Goal: Transaction & Acquisition: Book appointment/travel/reservation

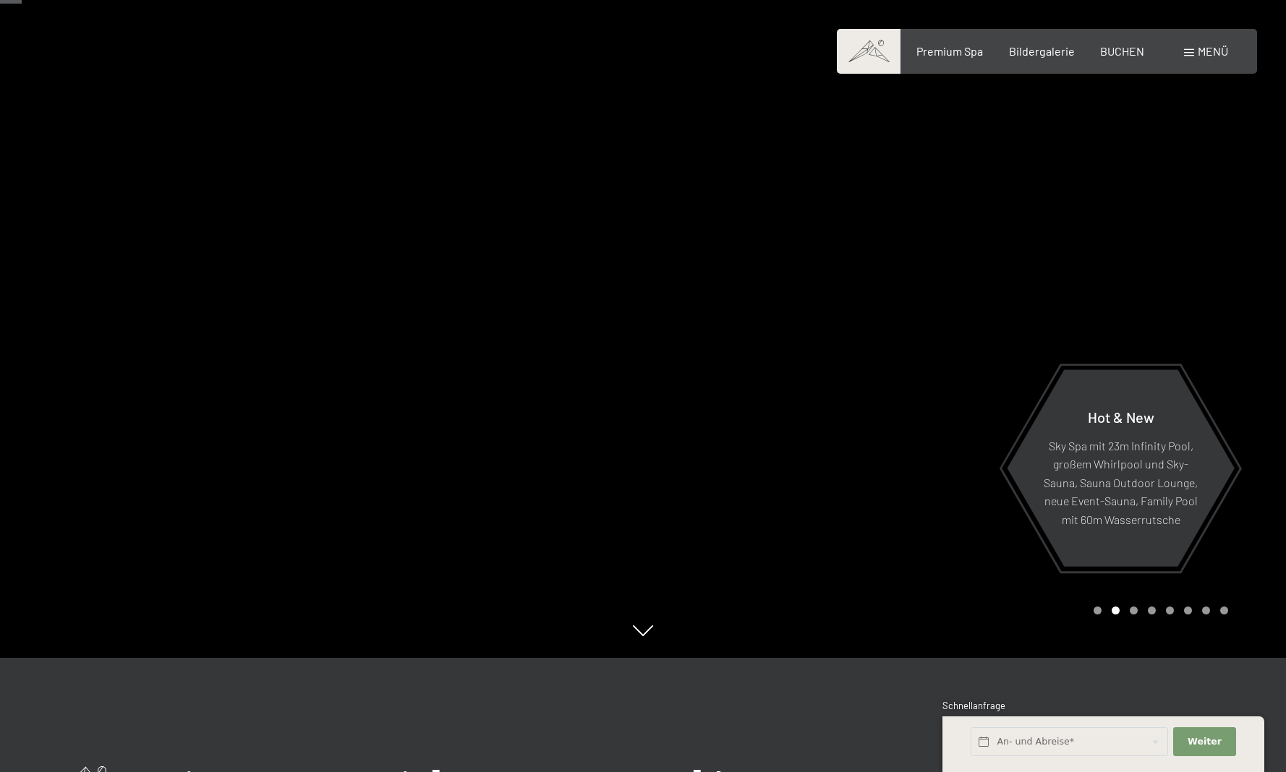
scroll to position [148, 1]
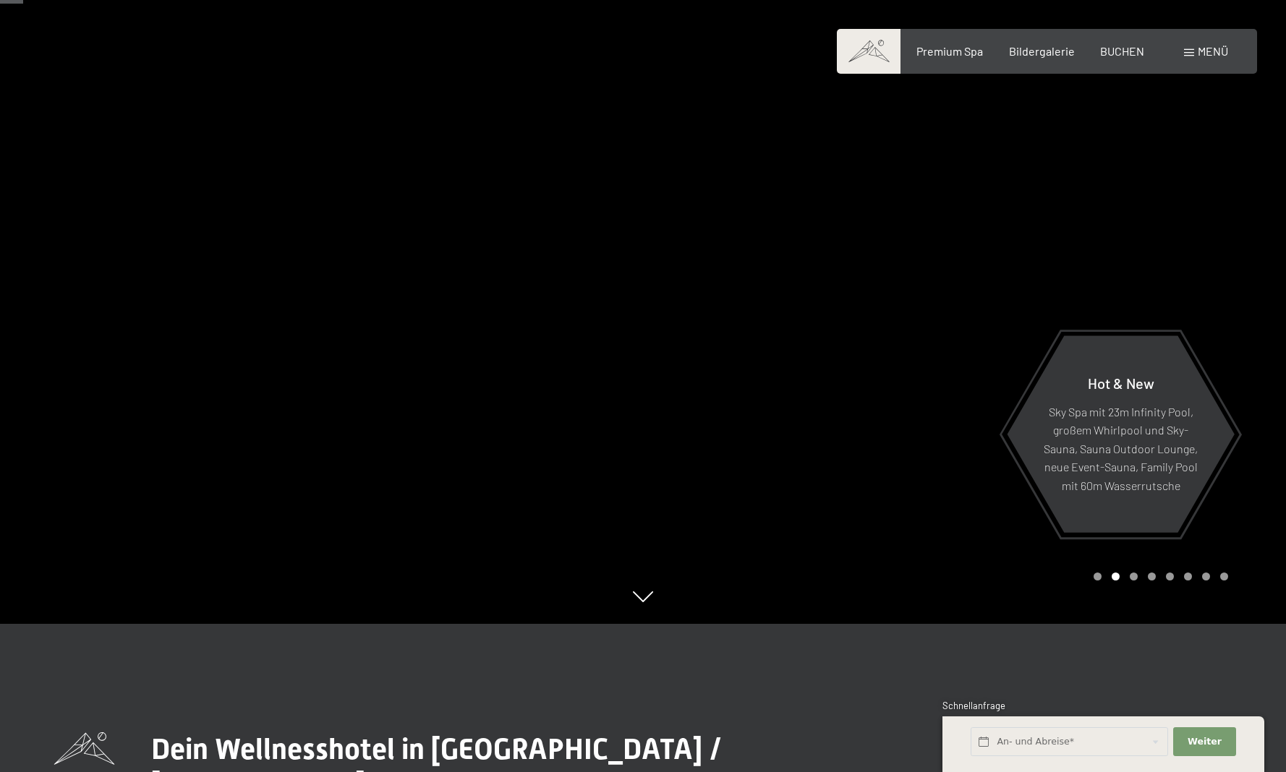
click at [800, 393] on div at bounding box center [964, 238] width 643 height 772
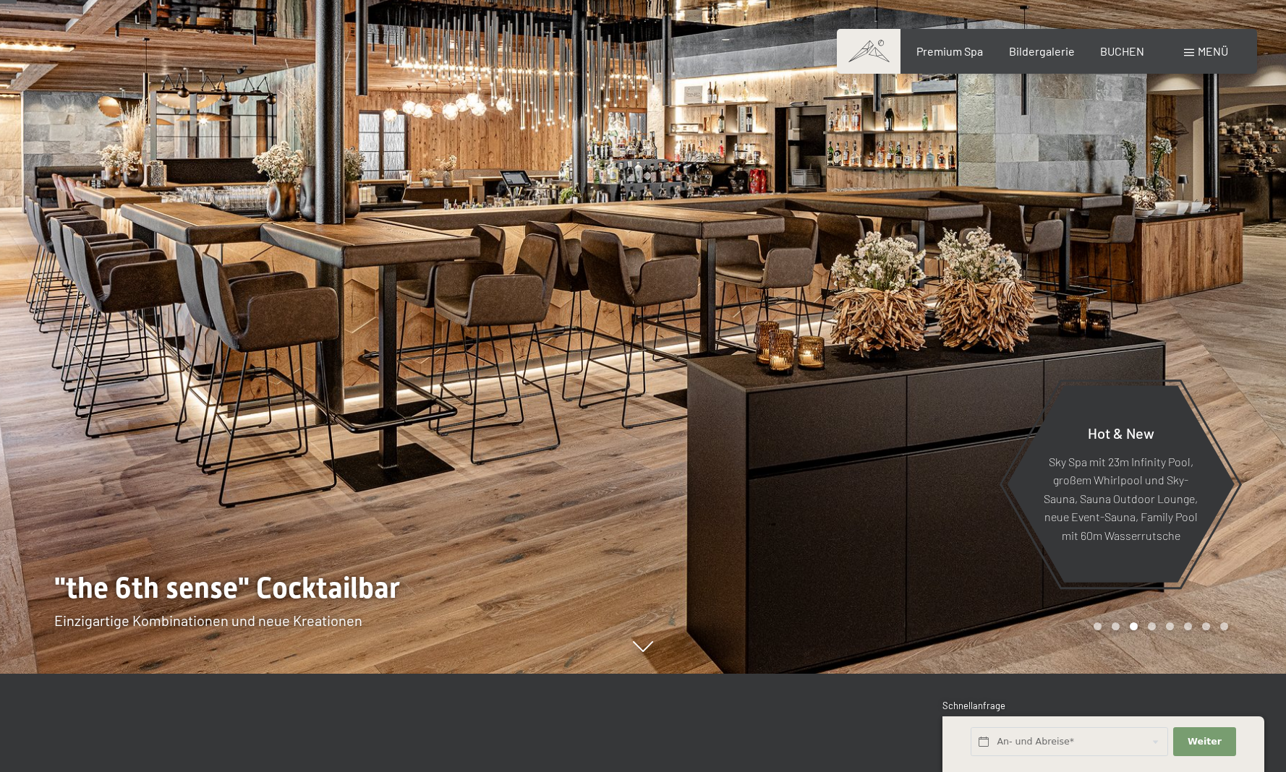
scroll to position [86, 0]
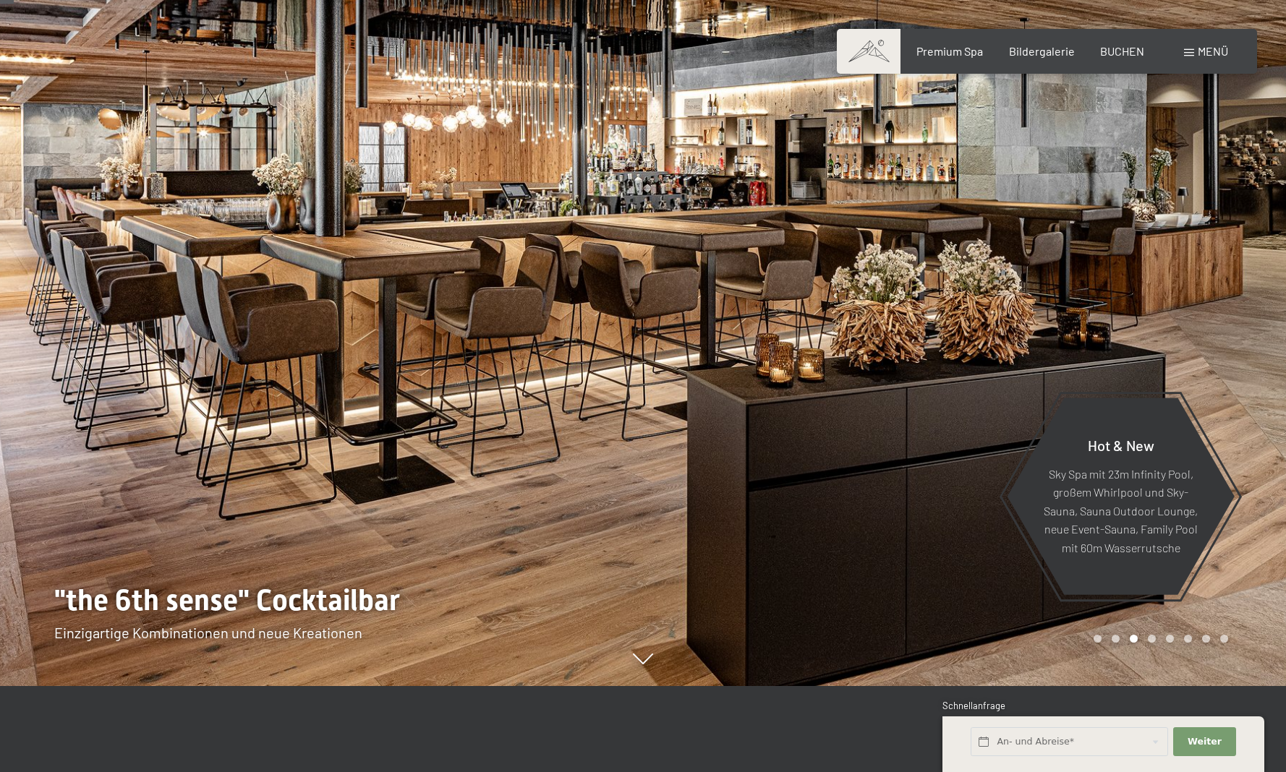
click at [800, 393] on div at bounding box center [964, 300] width 643 height 772
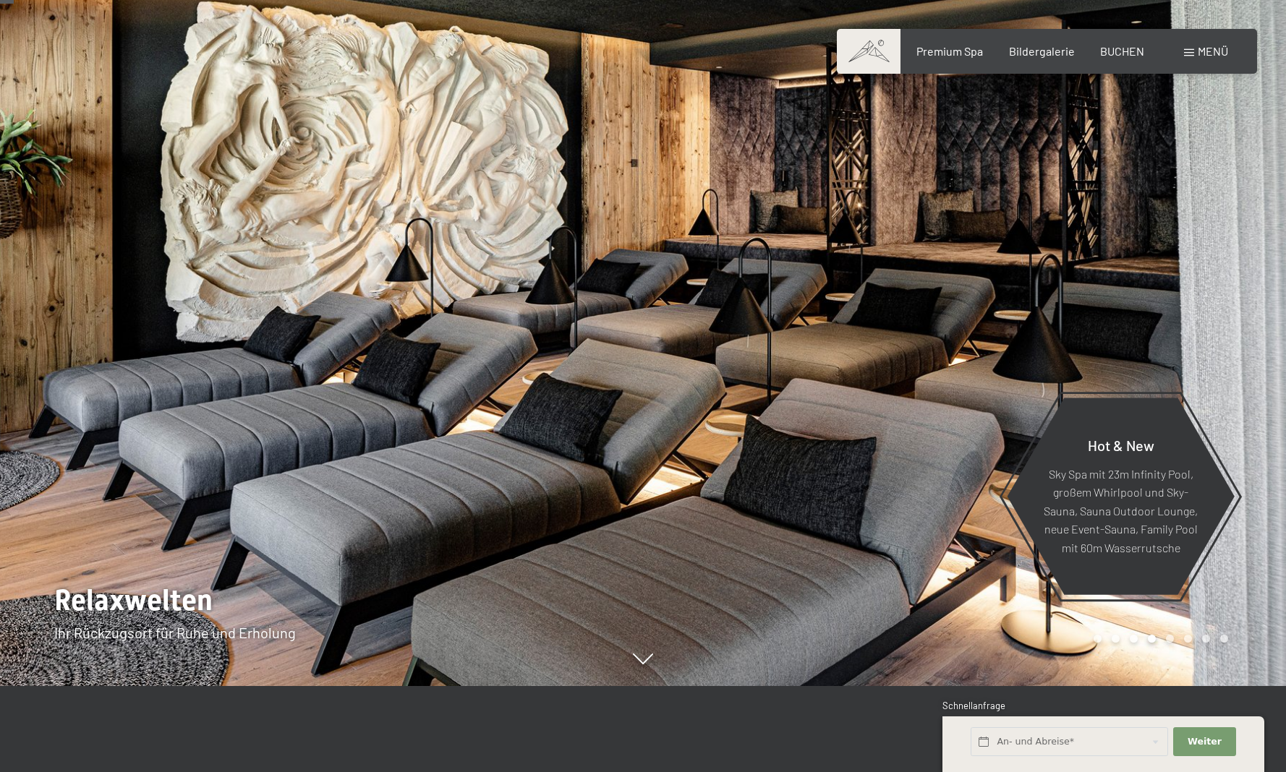
click at [800, 393] on div at bounding box center [964, 300] width 643 height 772
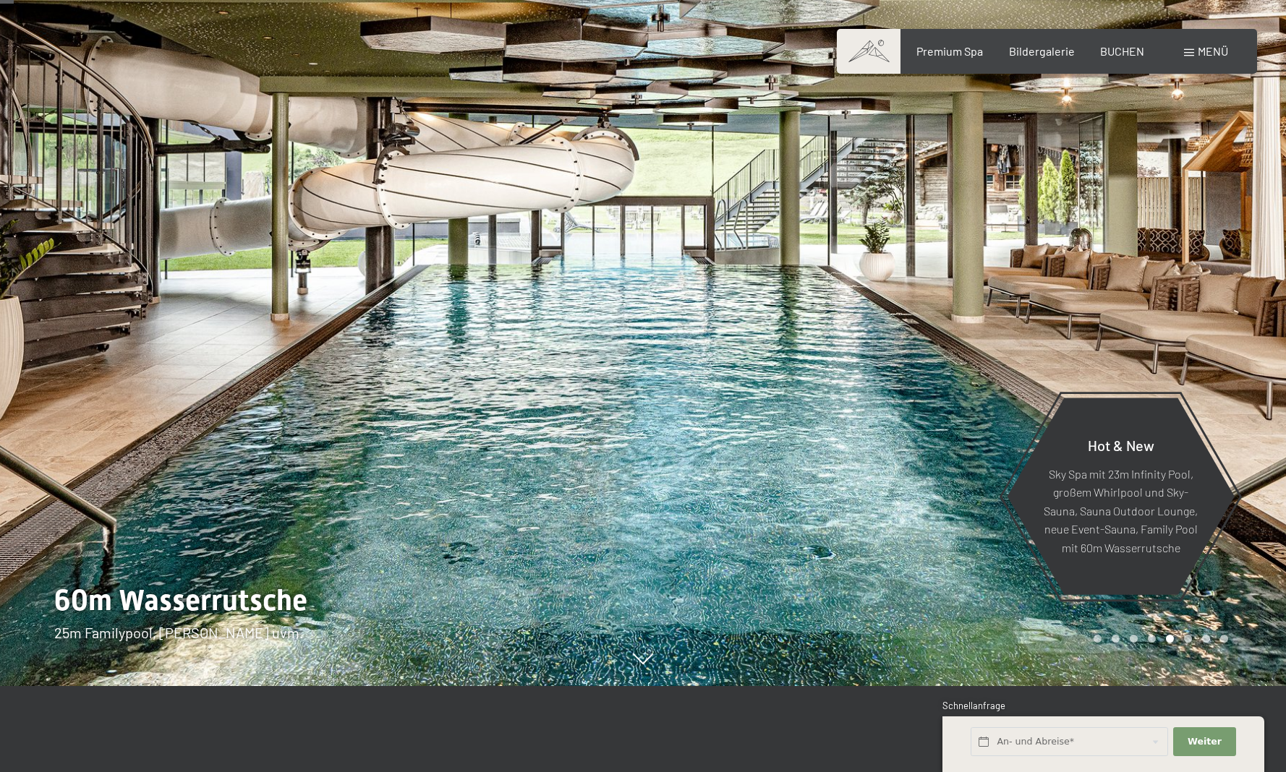
click at [800, 393] on div at bounding box center [964, 300] width 643 height 772
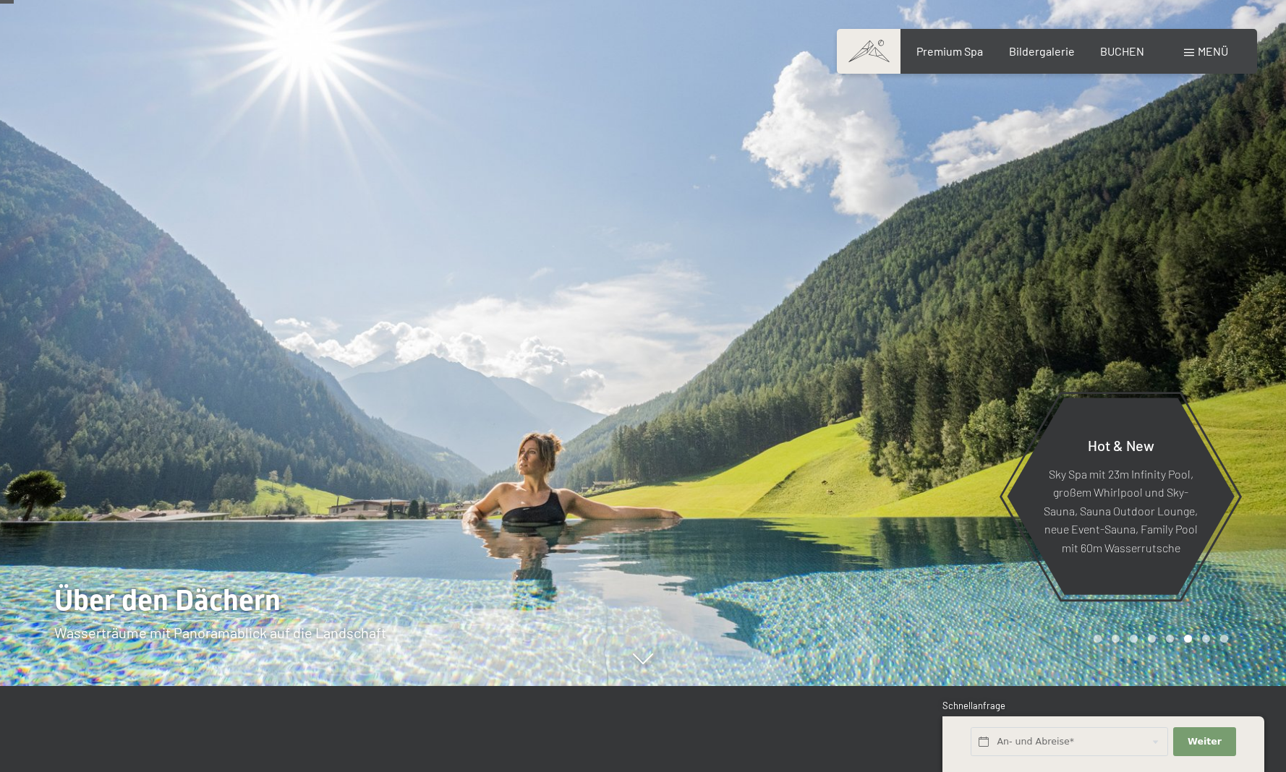
click at [800, 393] on div at bounding box center [964, 300] width 643 height 772
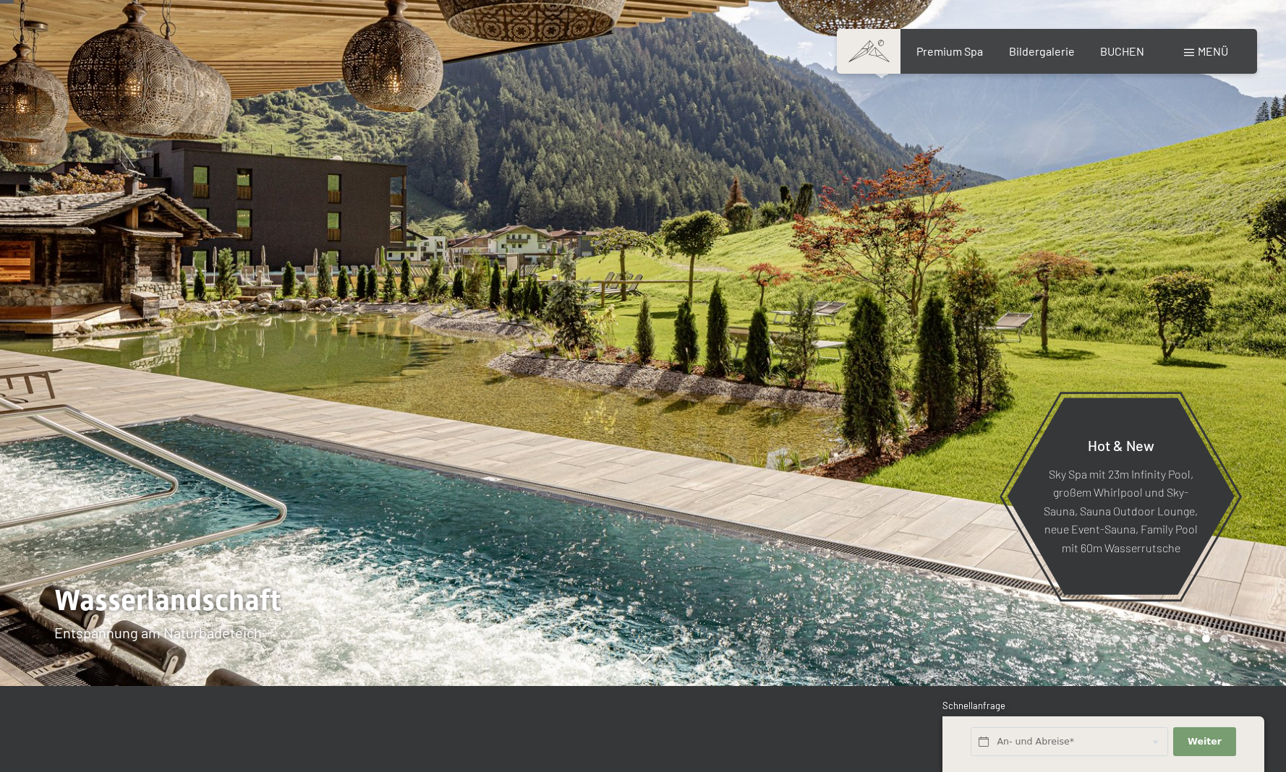
click at [800, 393] on div at bounding box center [964, 300] width 643 height 772
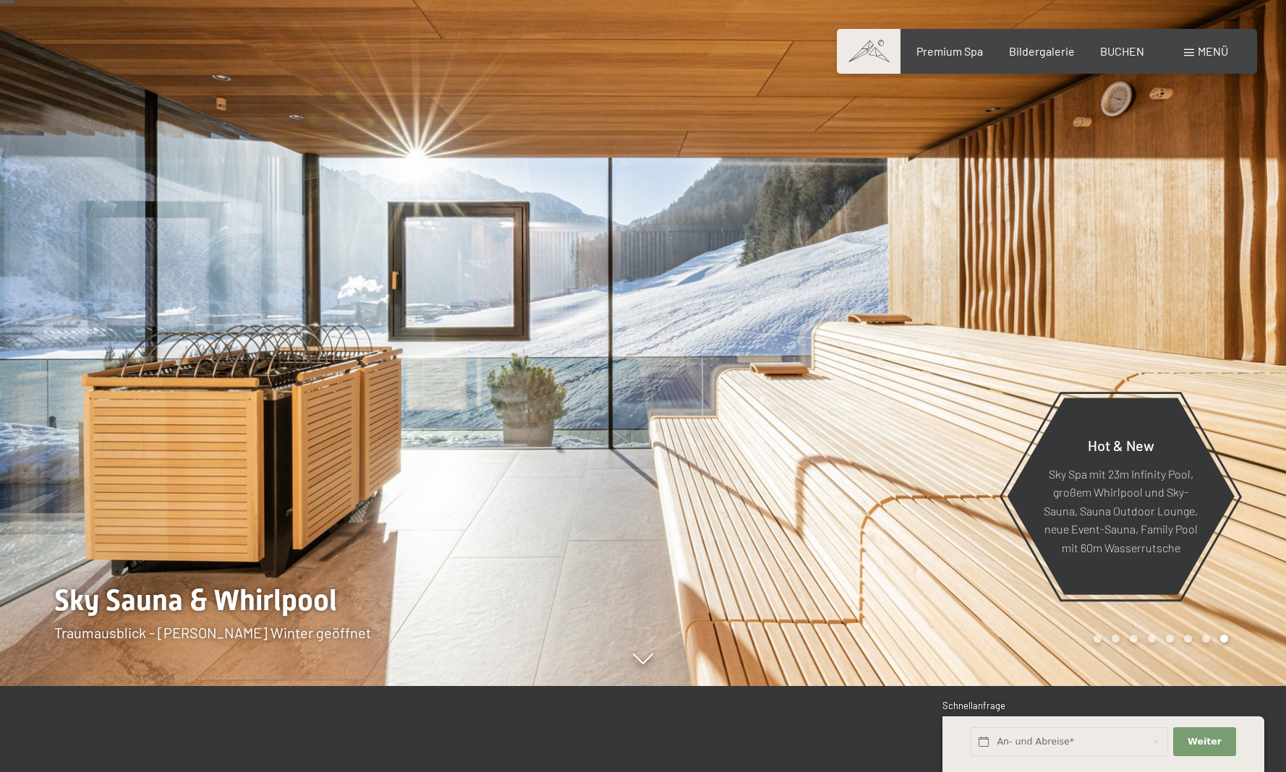
click at [800, 393] on div at bounding box center [964, 300] width 643 height 772
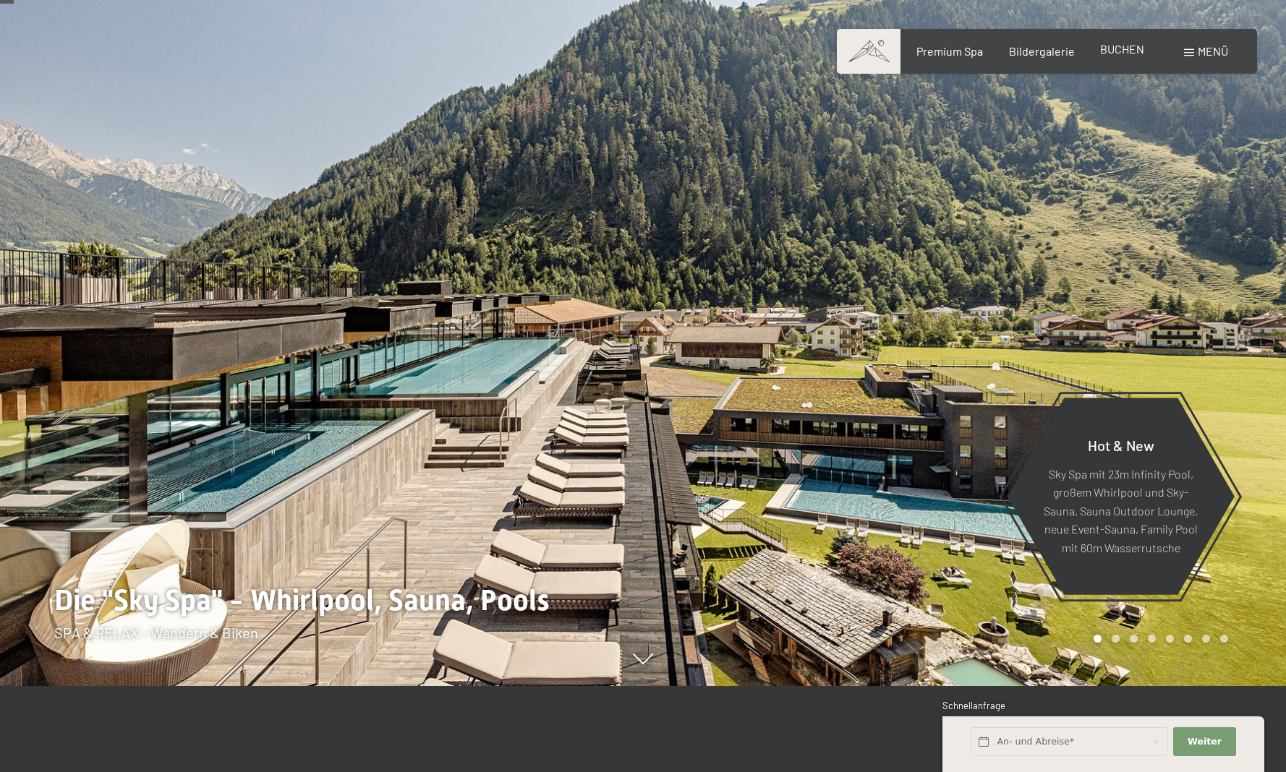
click at [1130, 47] on span "BUCHEN" at bounding box center [1122, 49] width 44 height 14
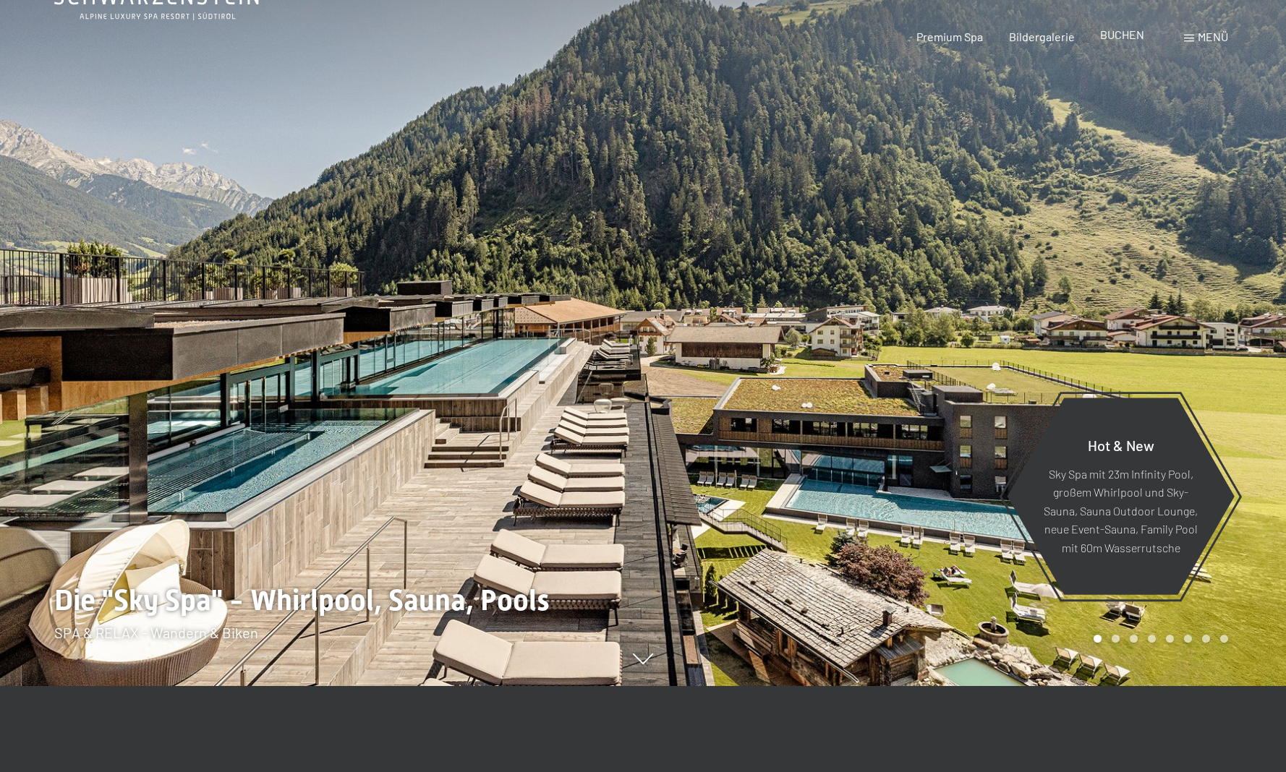
scroll to position [0, 0]
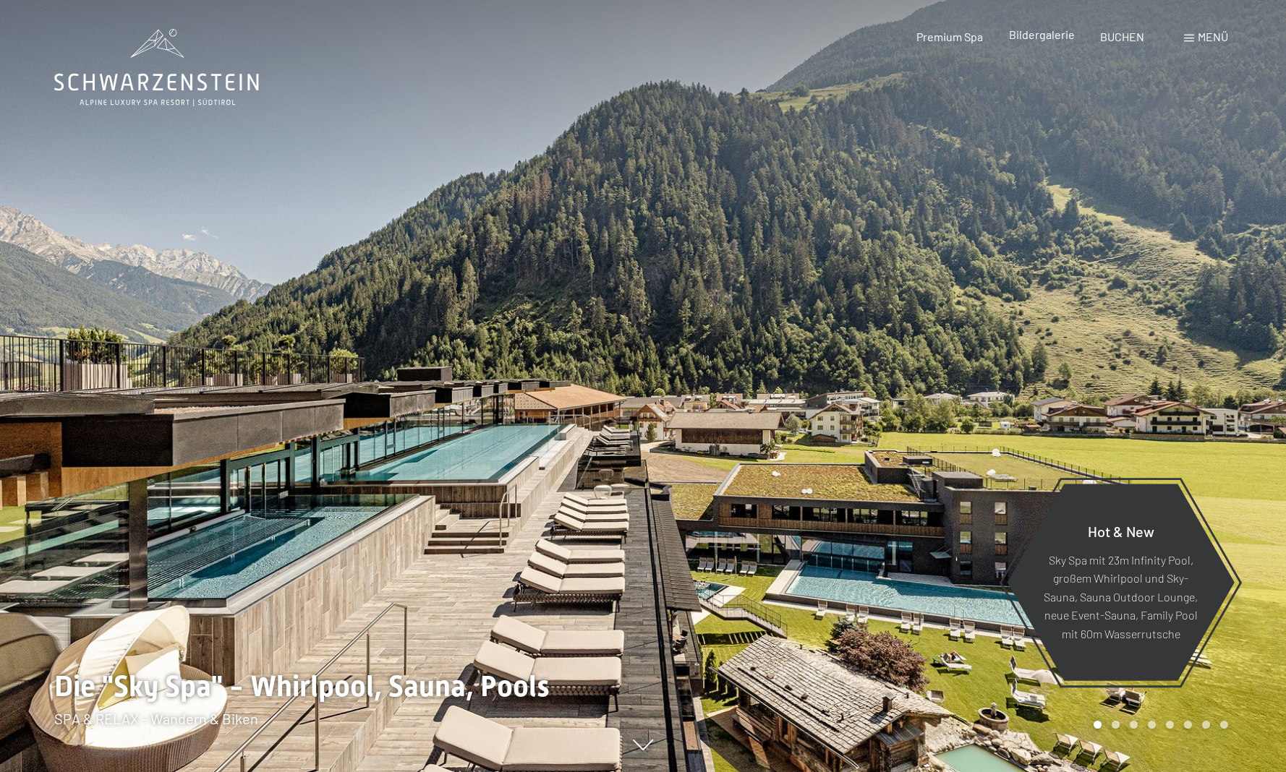
click at [1052, 33] on span "Bildergalerie" at bounding box center [1042, 34] width 66 height 14
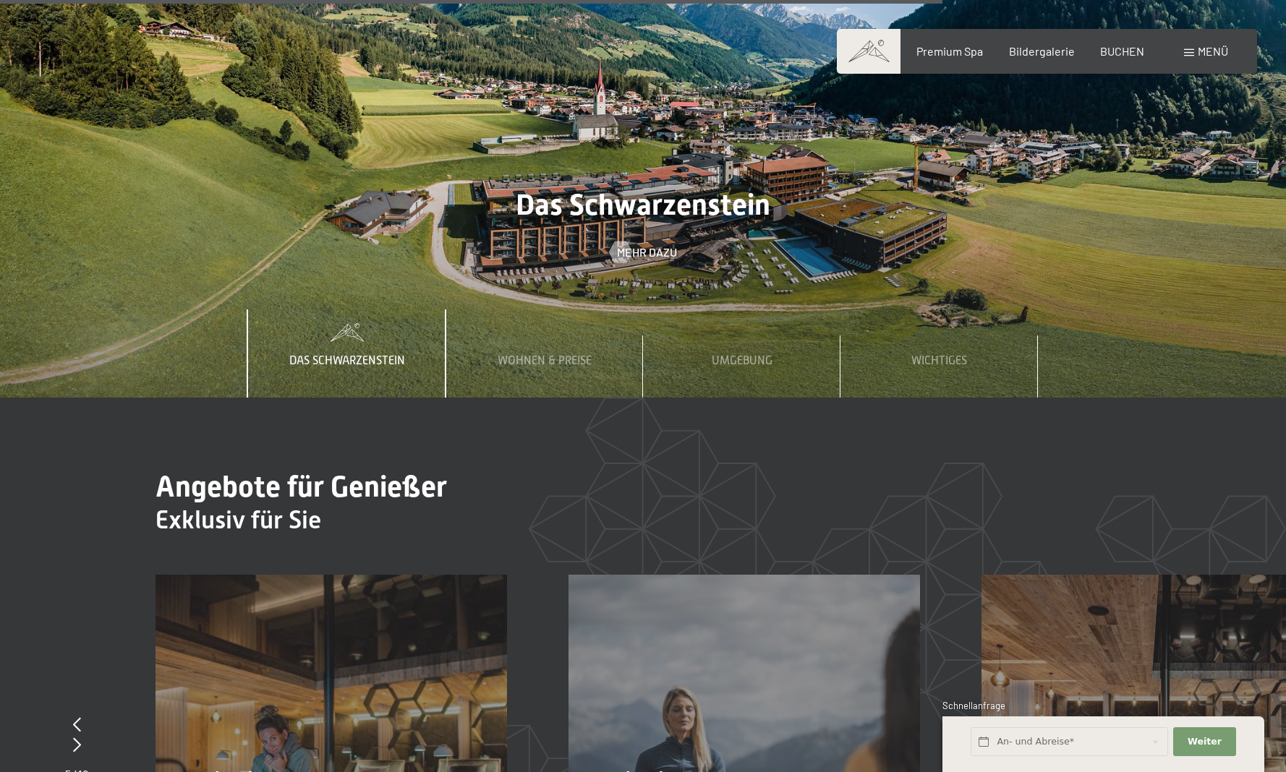
scroll to position [5140, 0]
click at [749, 354] on span "Umgebung" at bounding box center [742, 360] width 61 height 13
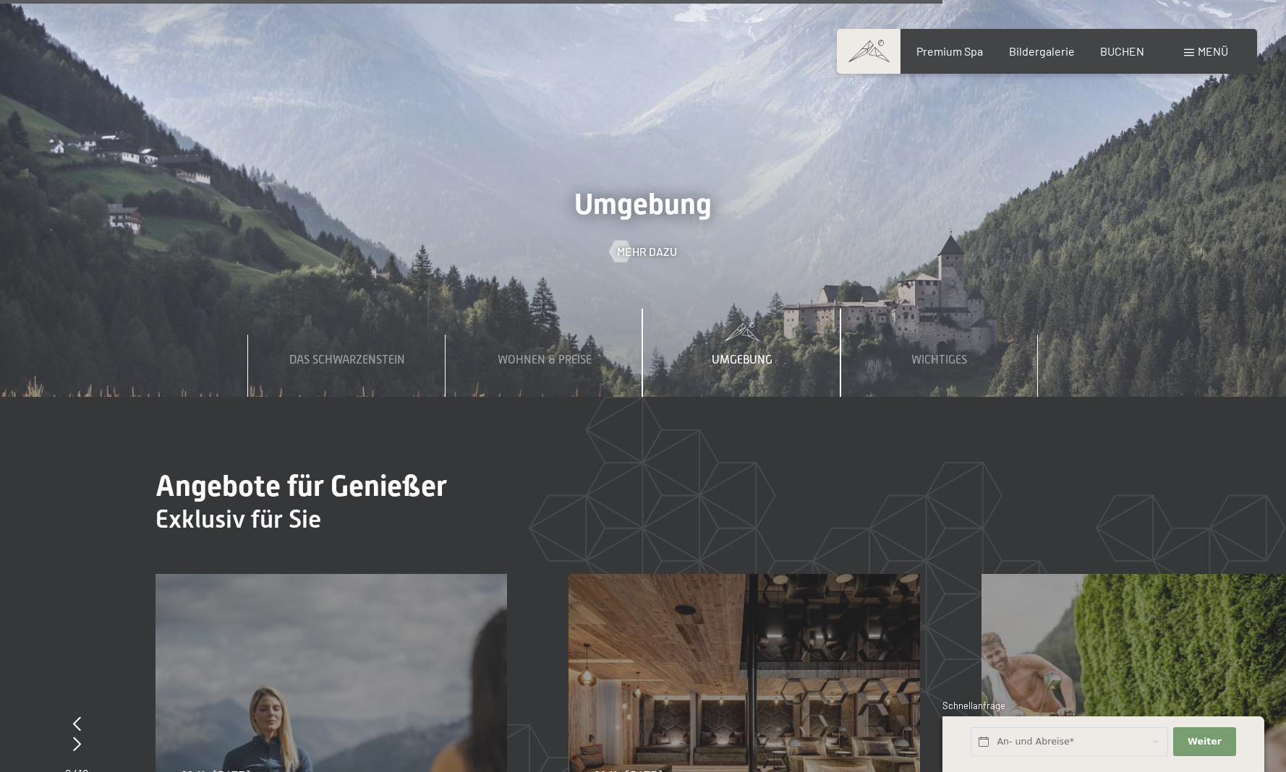
scroll to position [5144, 0]
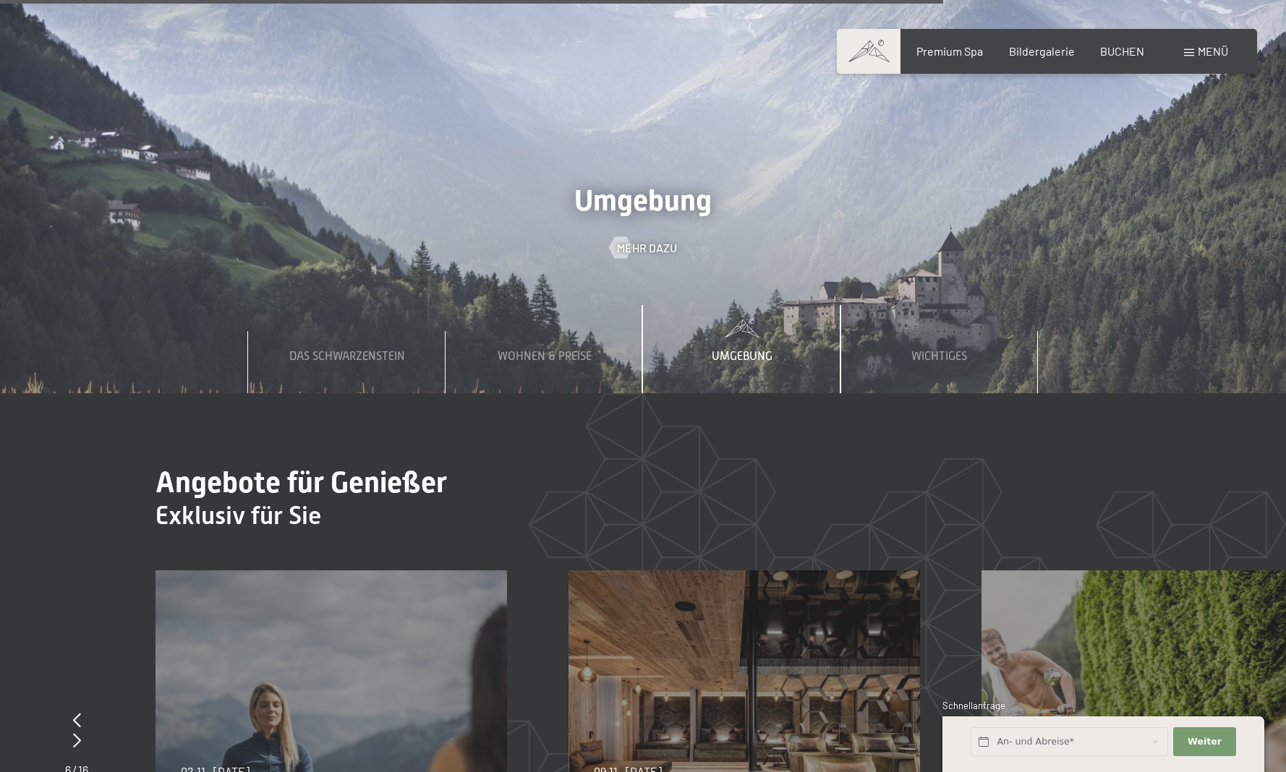
click at [748, 350] on span "Umgebung" at bounding box center [742, 356] width 61 height 13
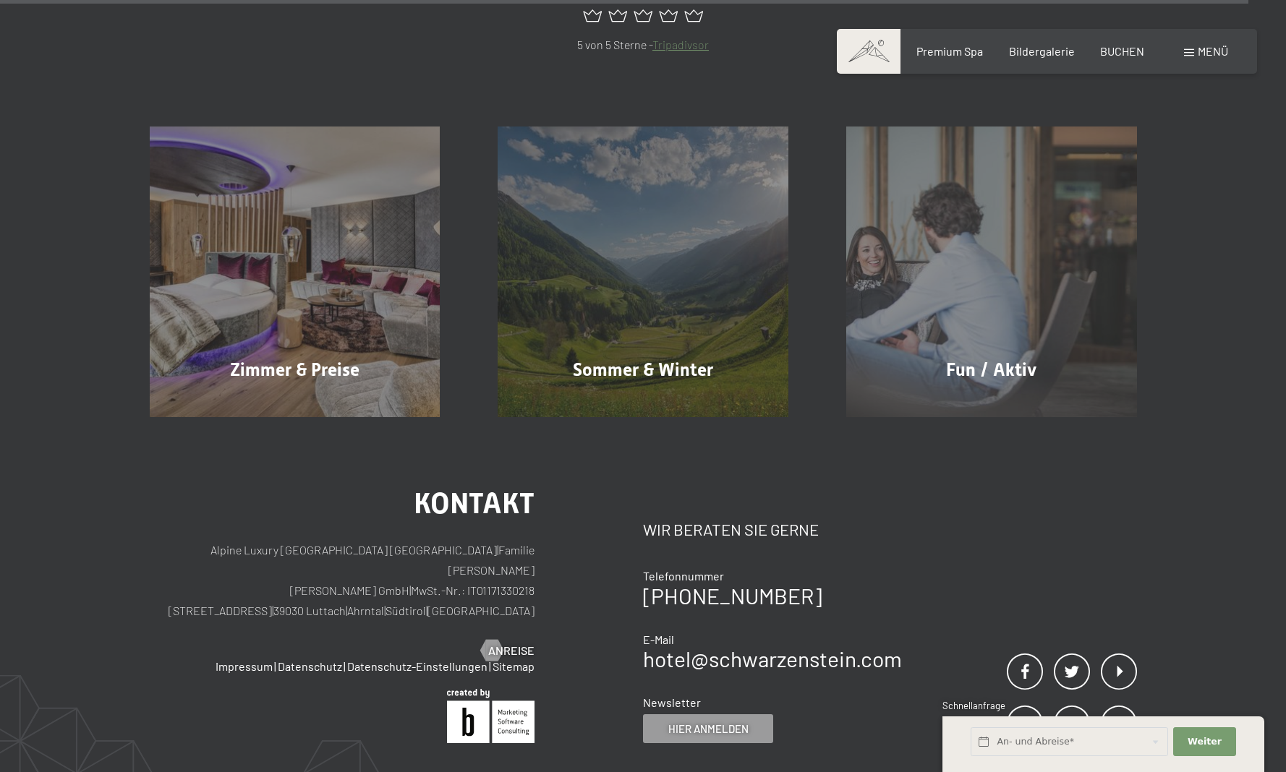
scroll to position [6872, 0]
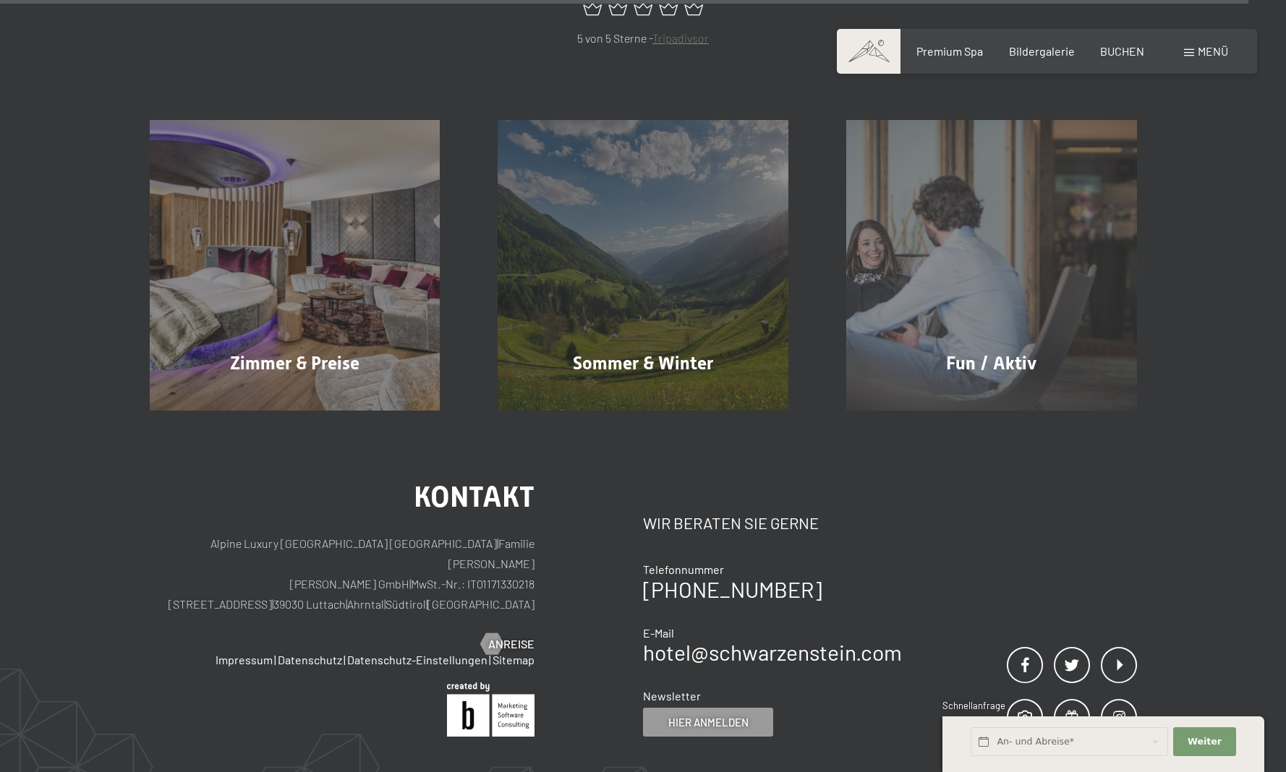
drag, startPoint x: 408, startPoint y: 487, endPoint x: 338, endPoint y: 486, distance: 69.4
click at [338, 534] on p "Alpine Luxury [GEOGRAPHIC_DATA] SCHWARZENSTEIN | Familie [PERSON_NAME] [PERSON_…" at bounding box center [342, 574] width 385 height 81
copy p "39030 Luttach"
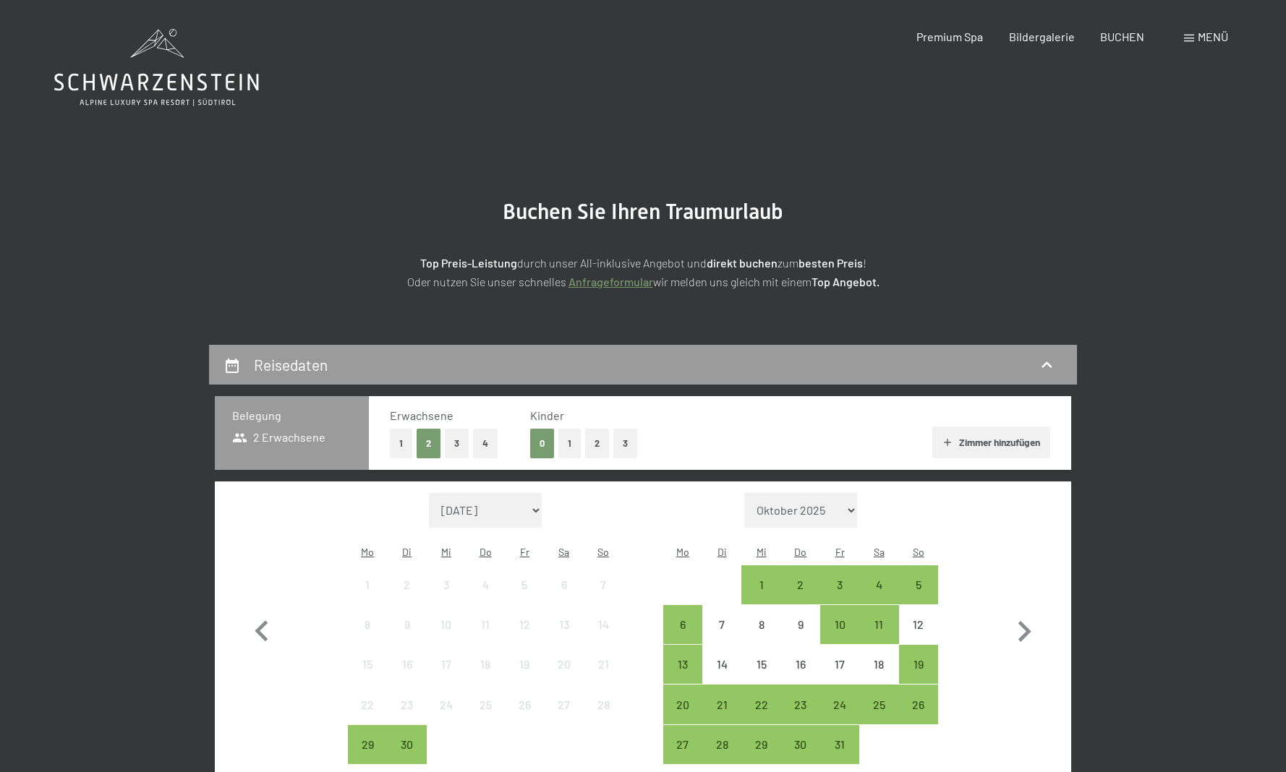
scroll to position [1, 1]
click at [595, 440] on button "2" at bounding box center [597, 443] width 24 height 30
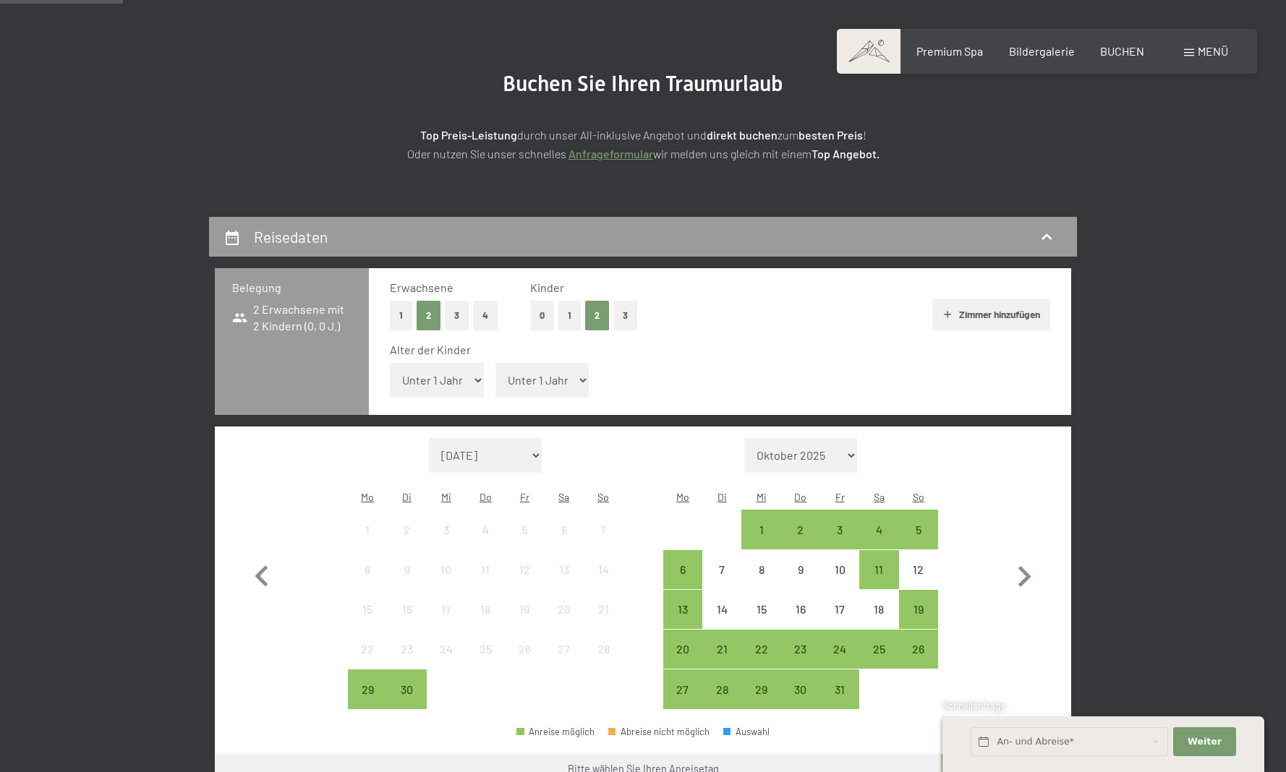
scroll to position [138, 0]
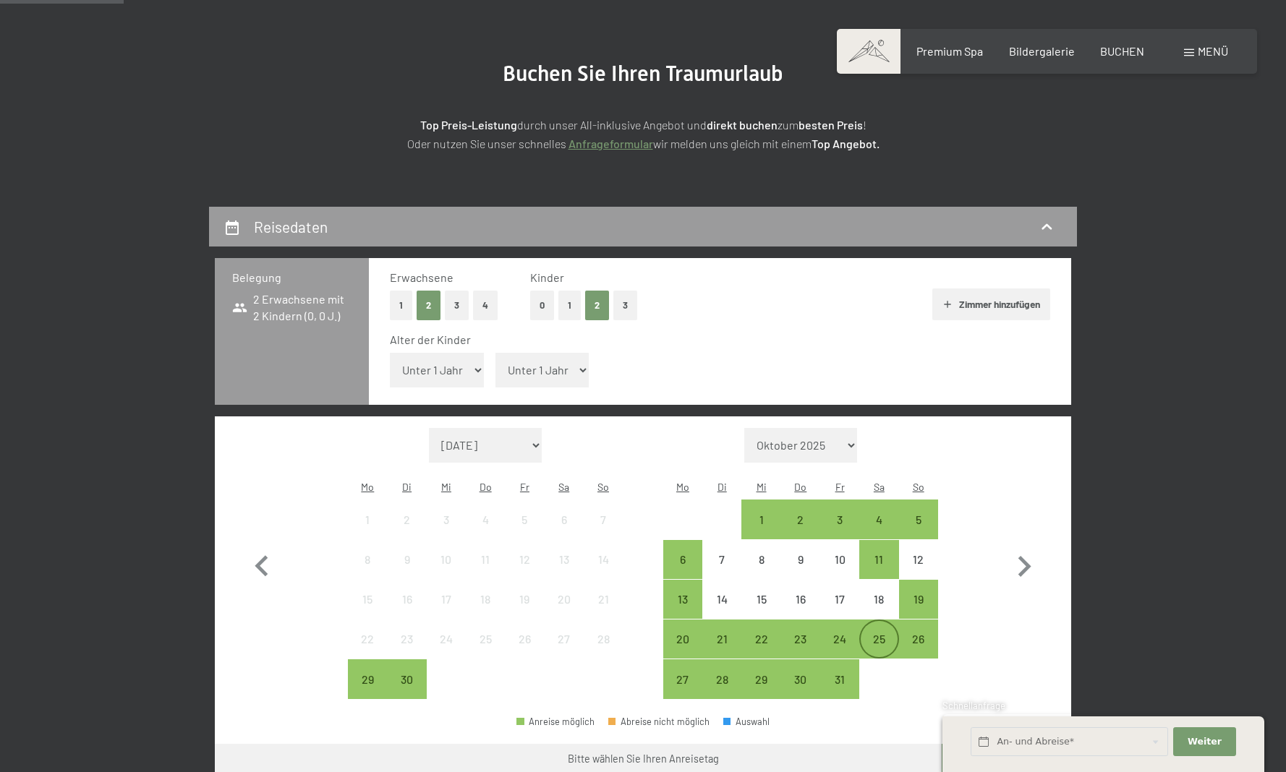
click at [879, 634] on div "25" at bounding box center [879, 652] width 36 height 36
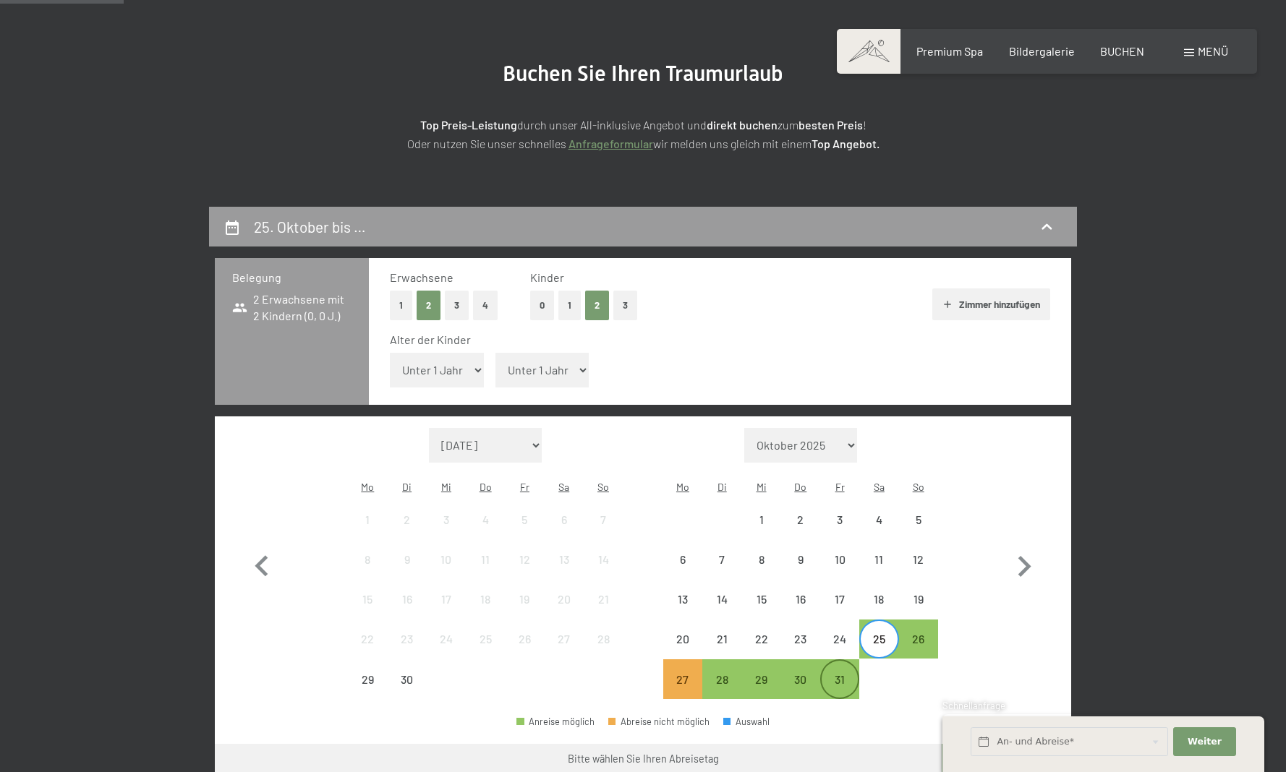
click at [832, 674] on div "31" at bounding box center [840, 692] width 36 height 36
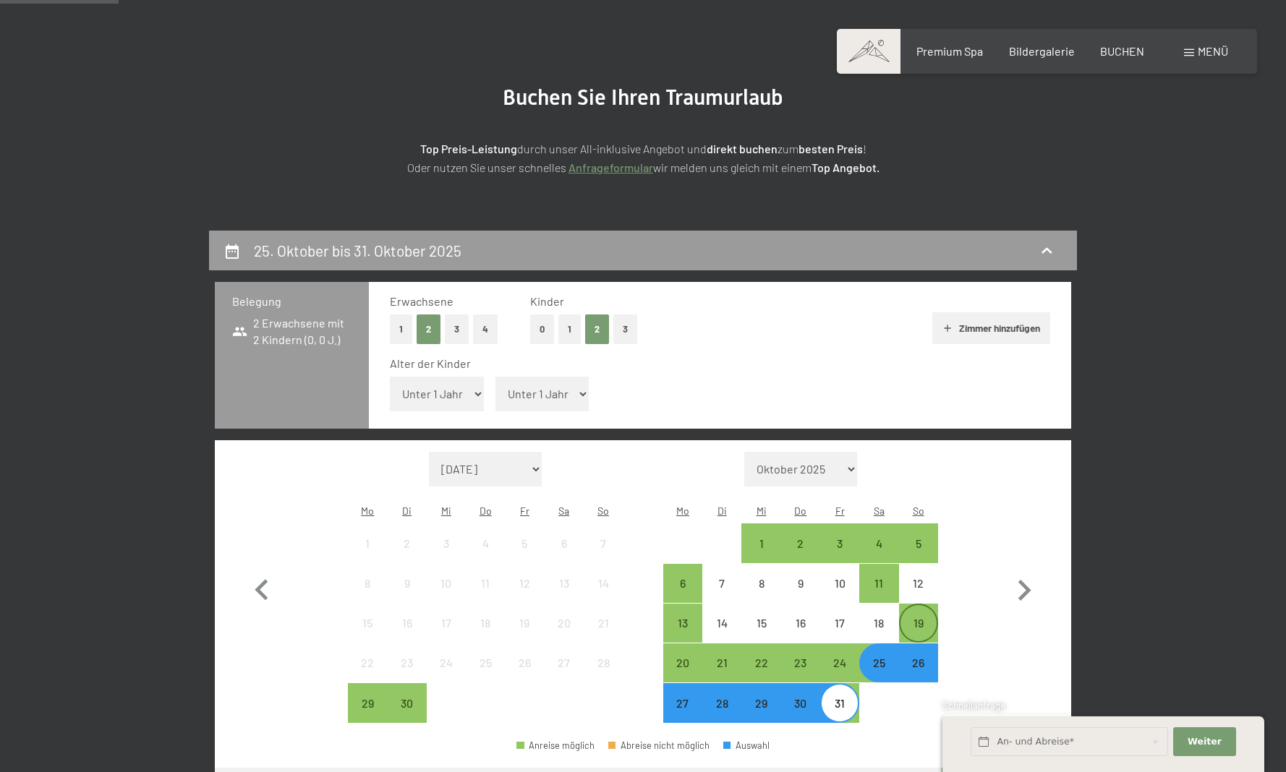
scroll to position [106, 0]
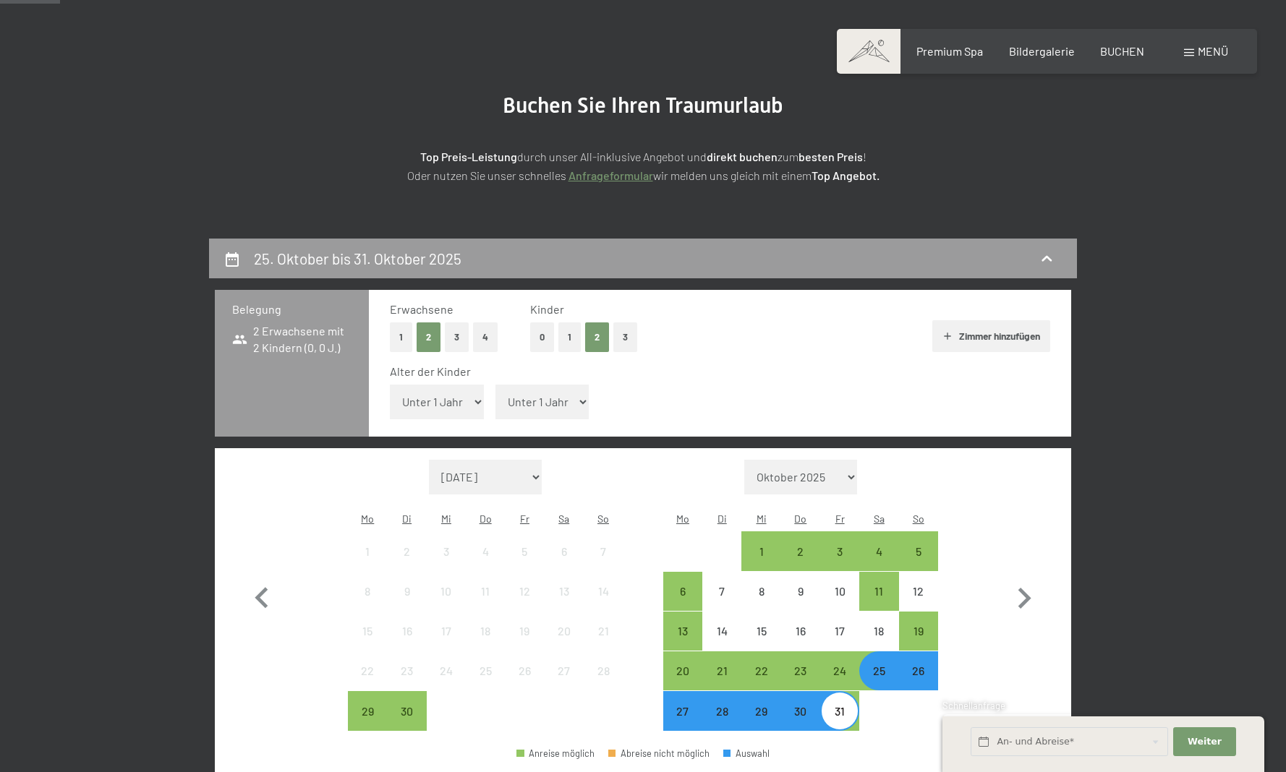
select select "8"
select select "10"
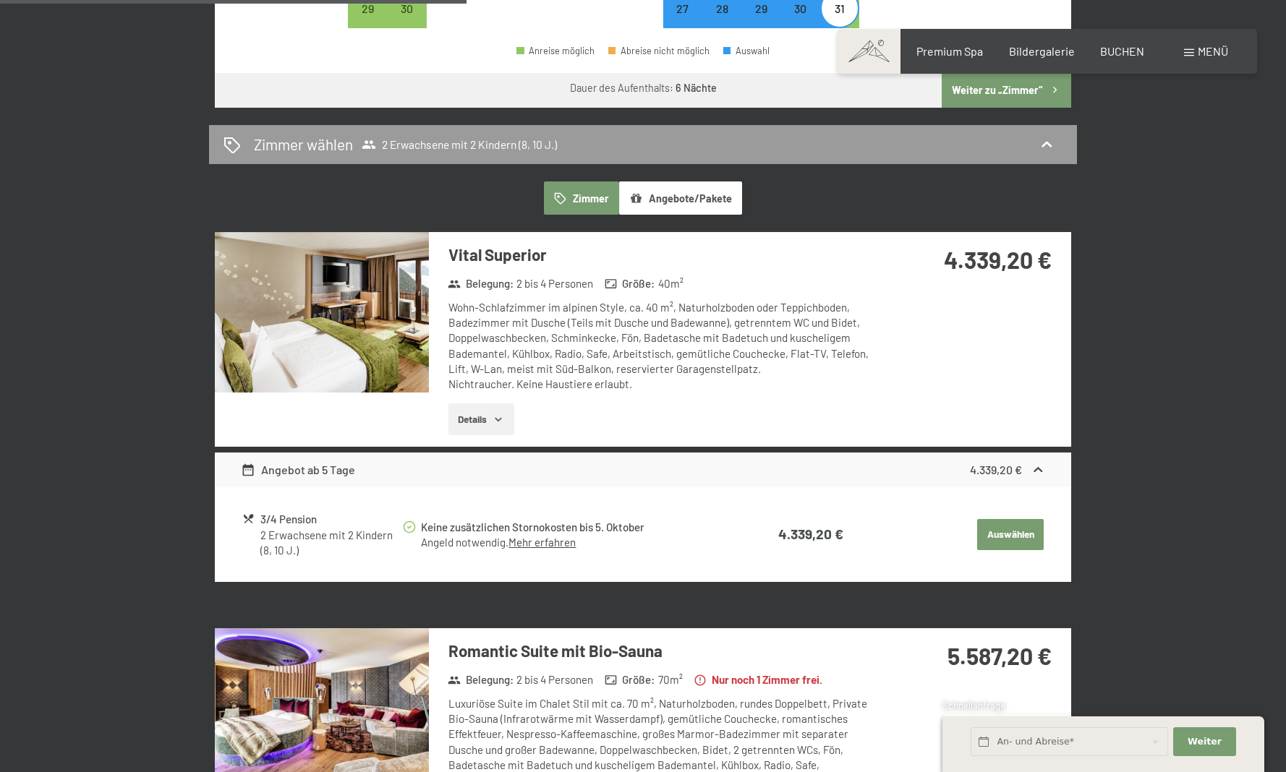
scroll to position [801, 0]
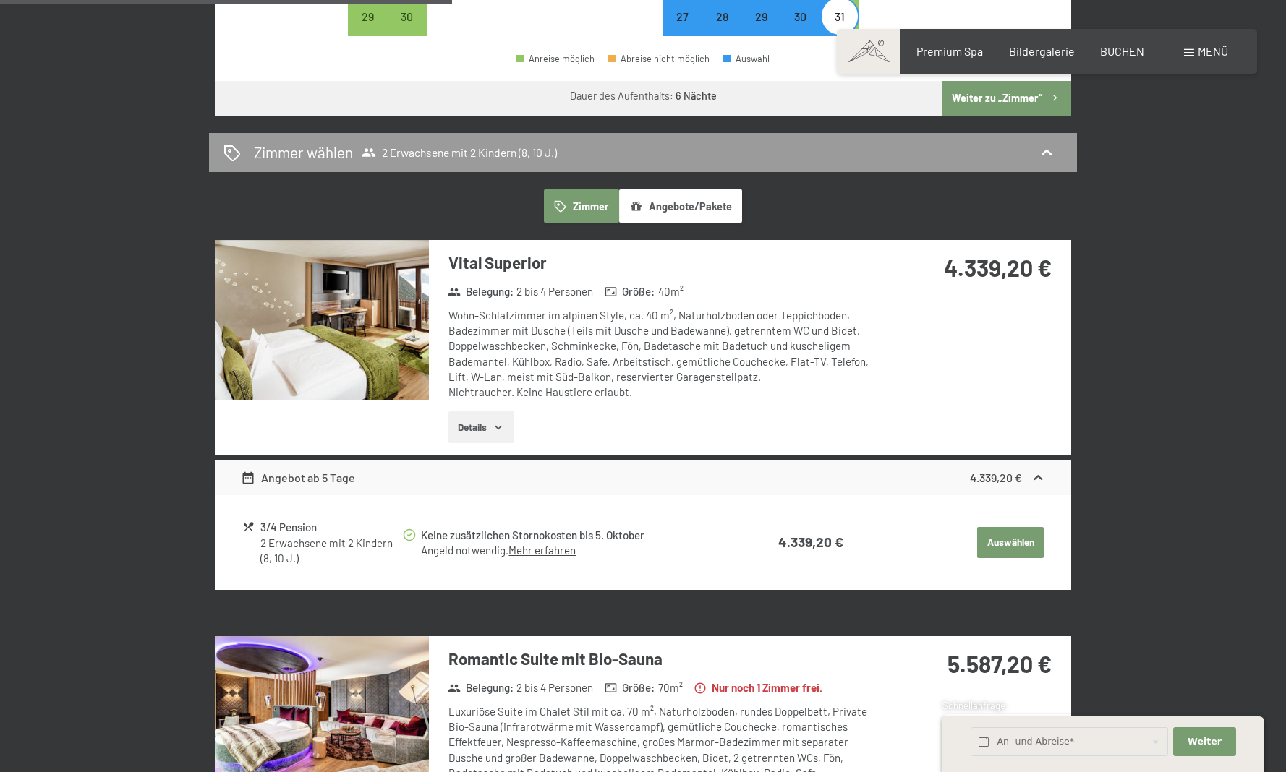
click at [349, 325] on img at bounding box center [322, 320] width 214 height 161
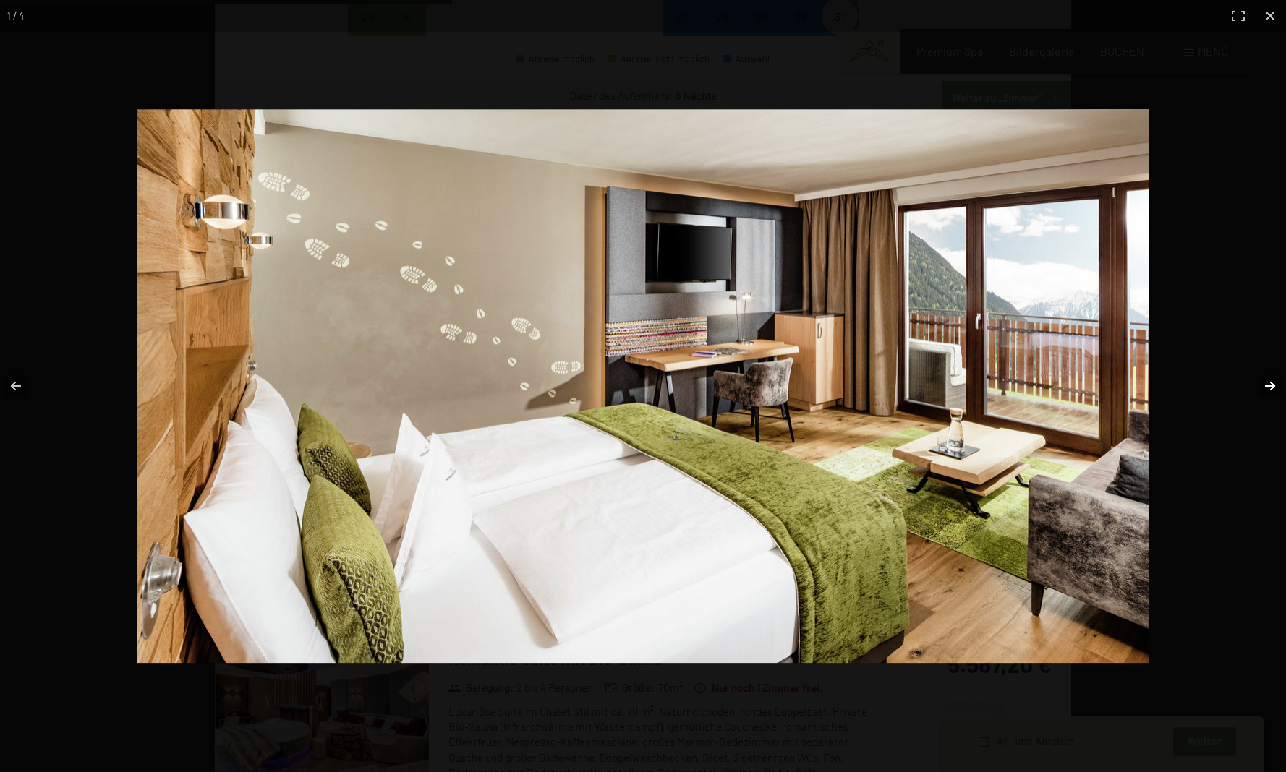
click at [1266, 385] on button "button" at bounding box center [1260, 386] width 51 height 72
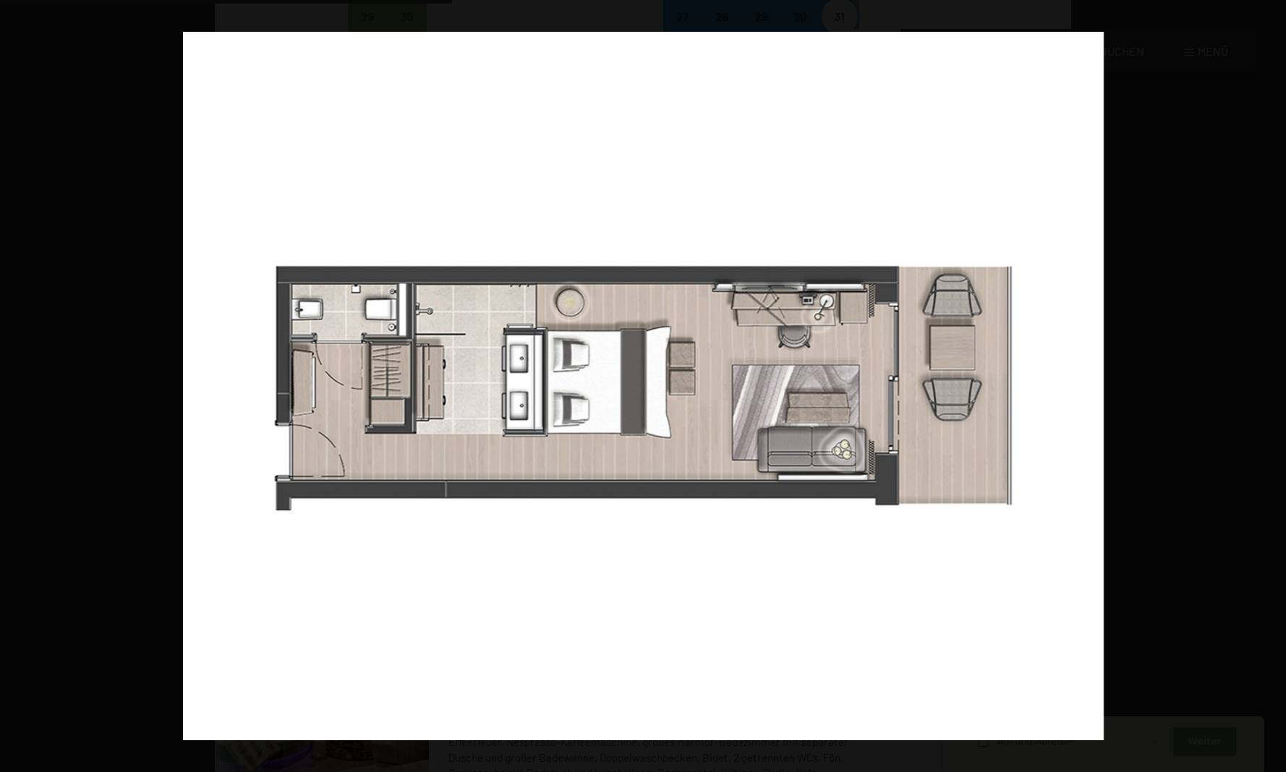
click at [1266, 385] on button "button" at bounding box center [1260, 386] width 51 height 72
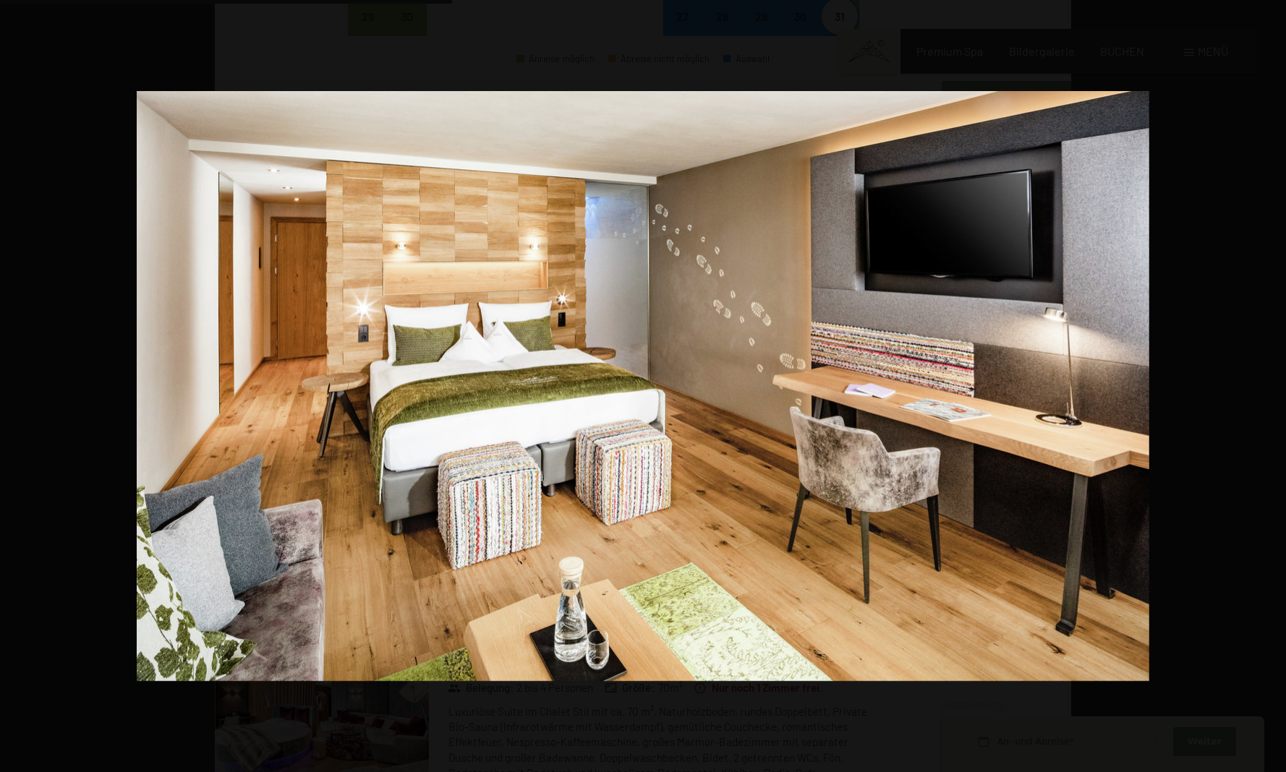
click at [1266, 385] on button "button" at bounding box center [1260, 386] width 51 height 72
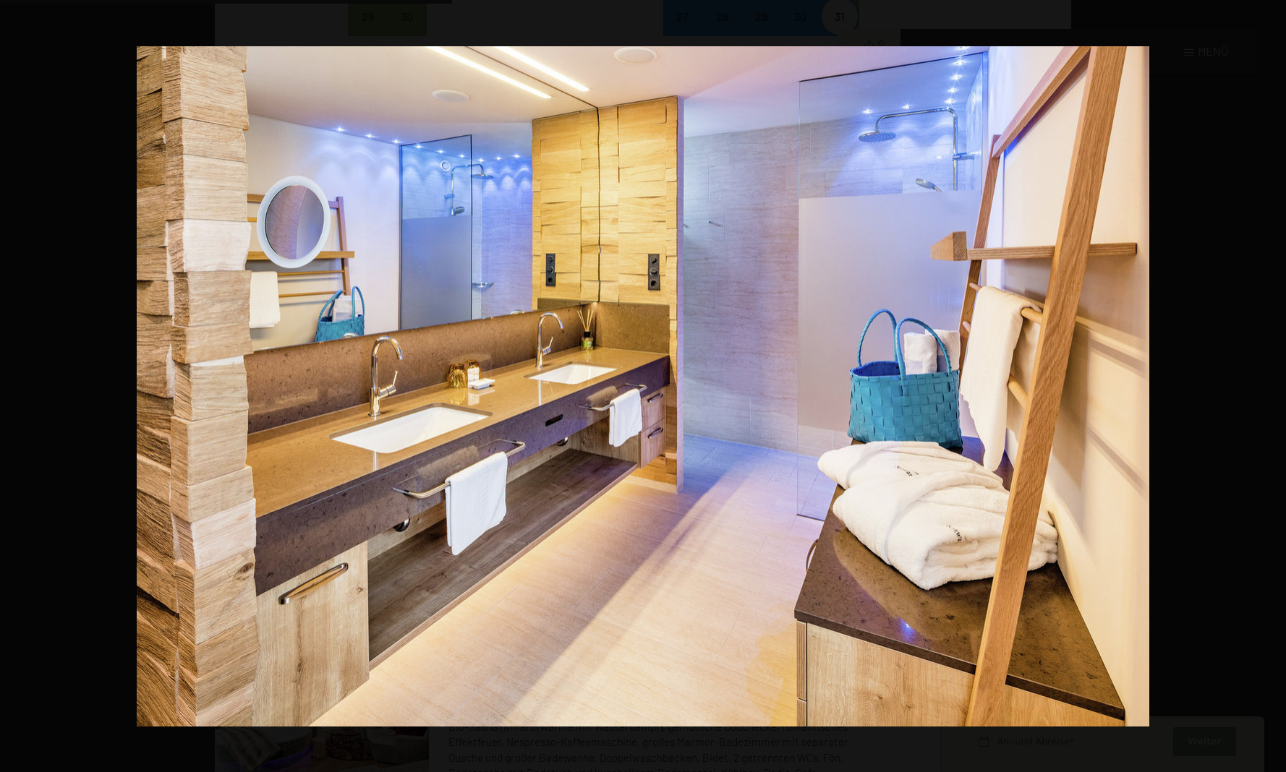
click at [1266, 385] on button "button" at bounding box center [1260, 386] width 51 height 72
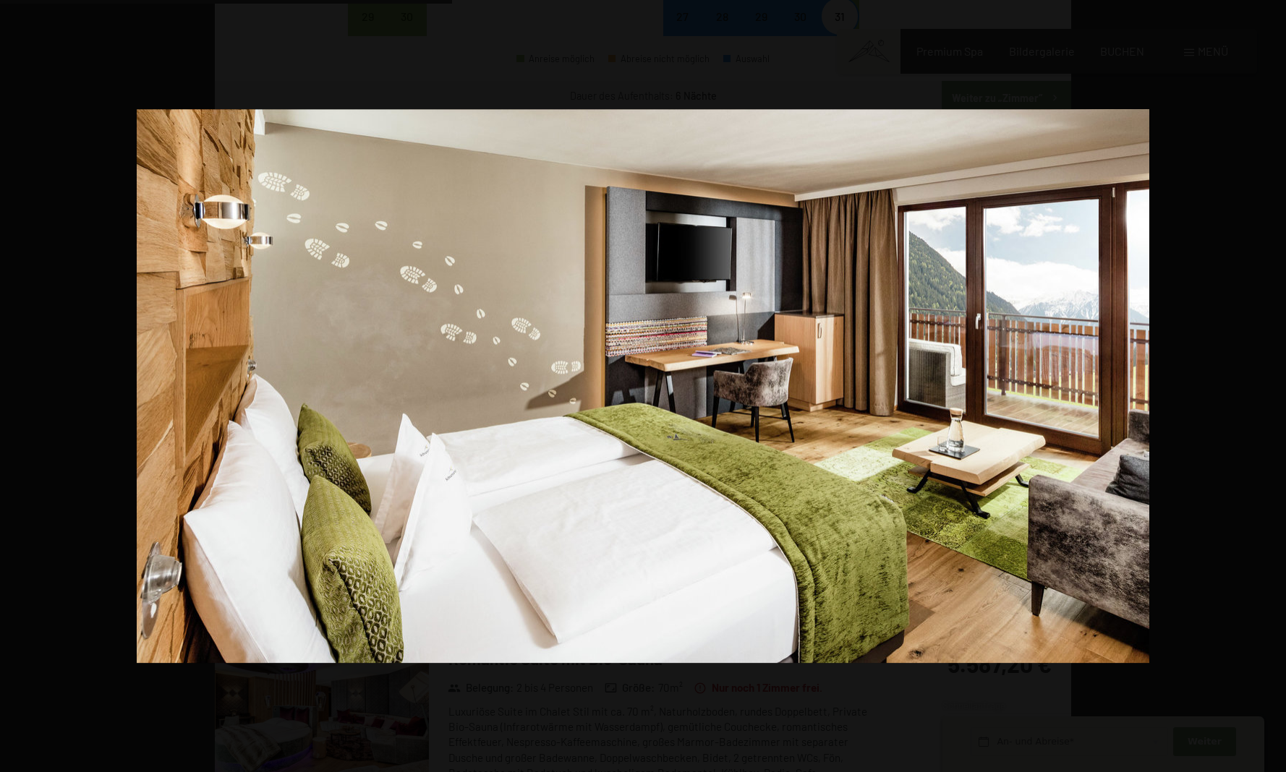
click at [1266, 385] on button "button" at bounding box center [1260, 386] width 51 height 72
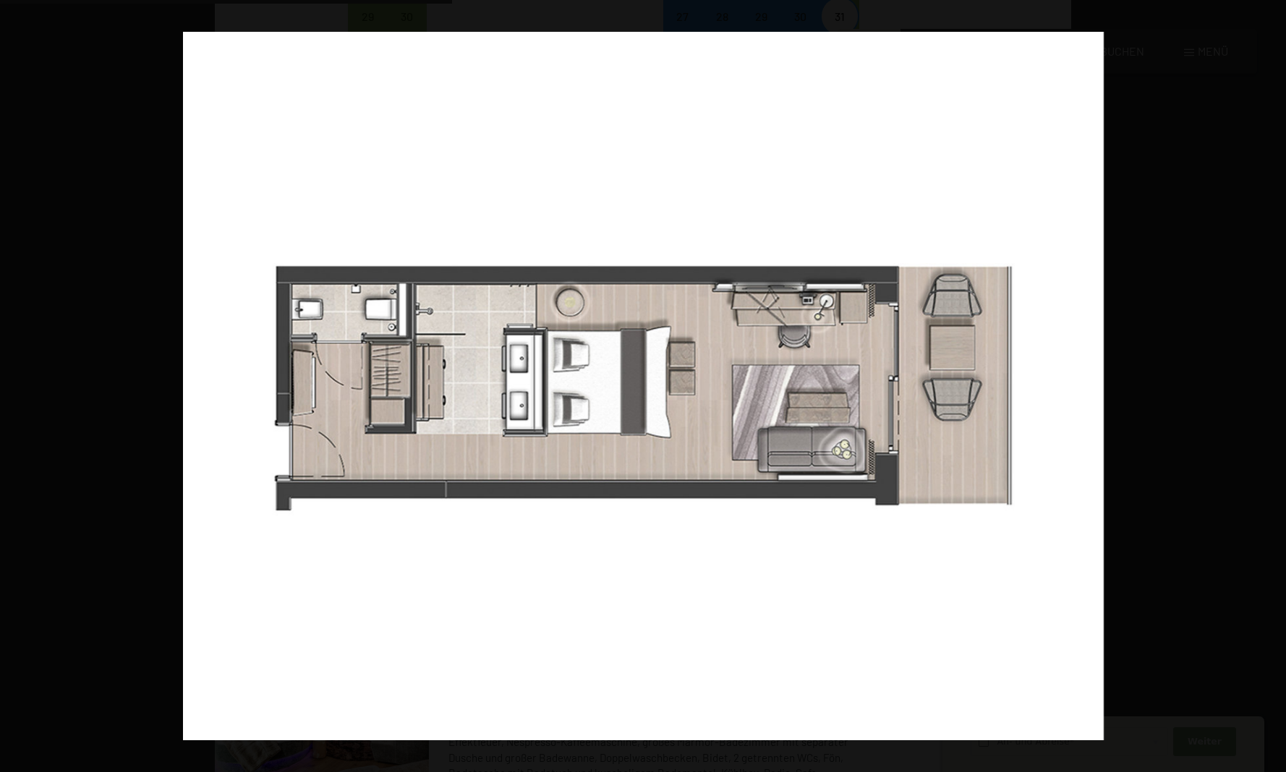
click at [1266, 385] on button "button" at bounding box center [1260, 386] width 51 height 72
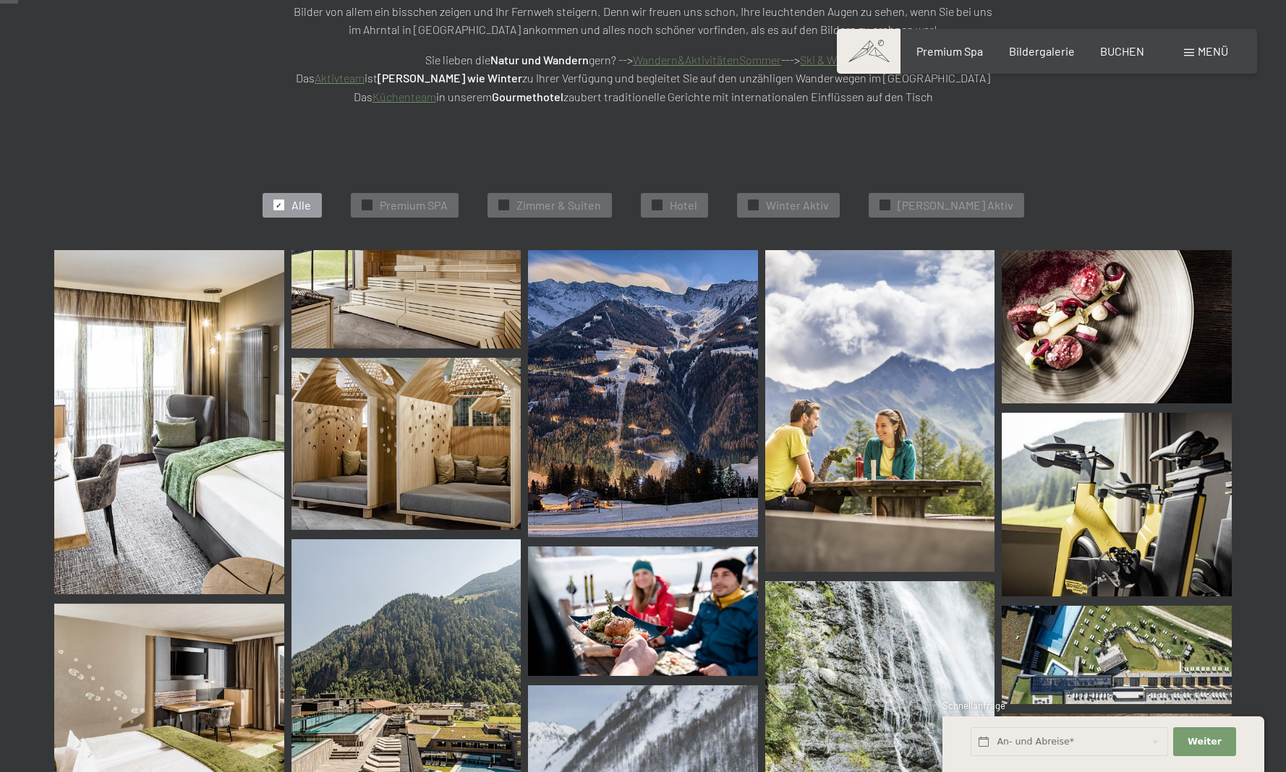
scroll to position [308, 0]
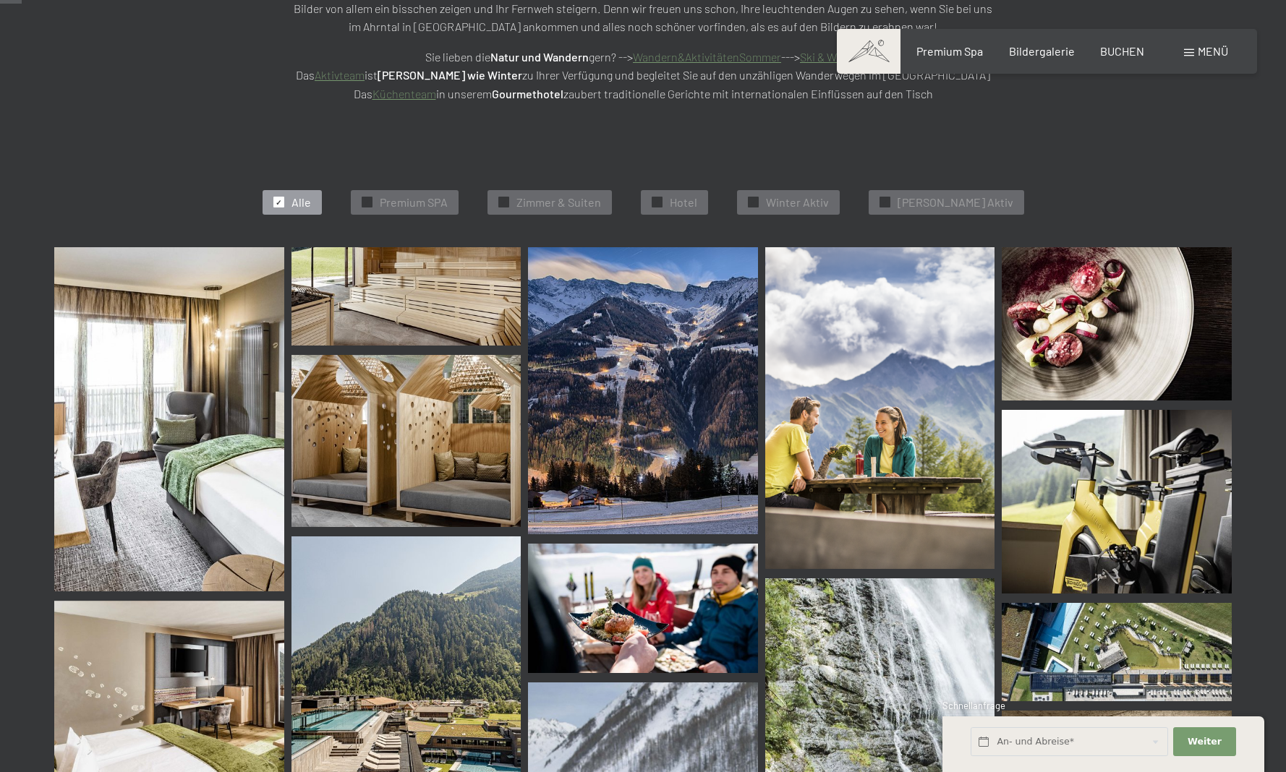
click at [220, 372] on img at bounding box center [169, 419] width 230 height 344
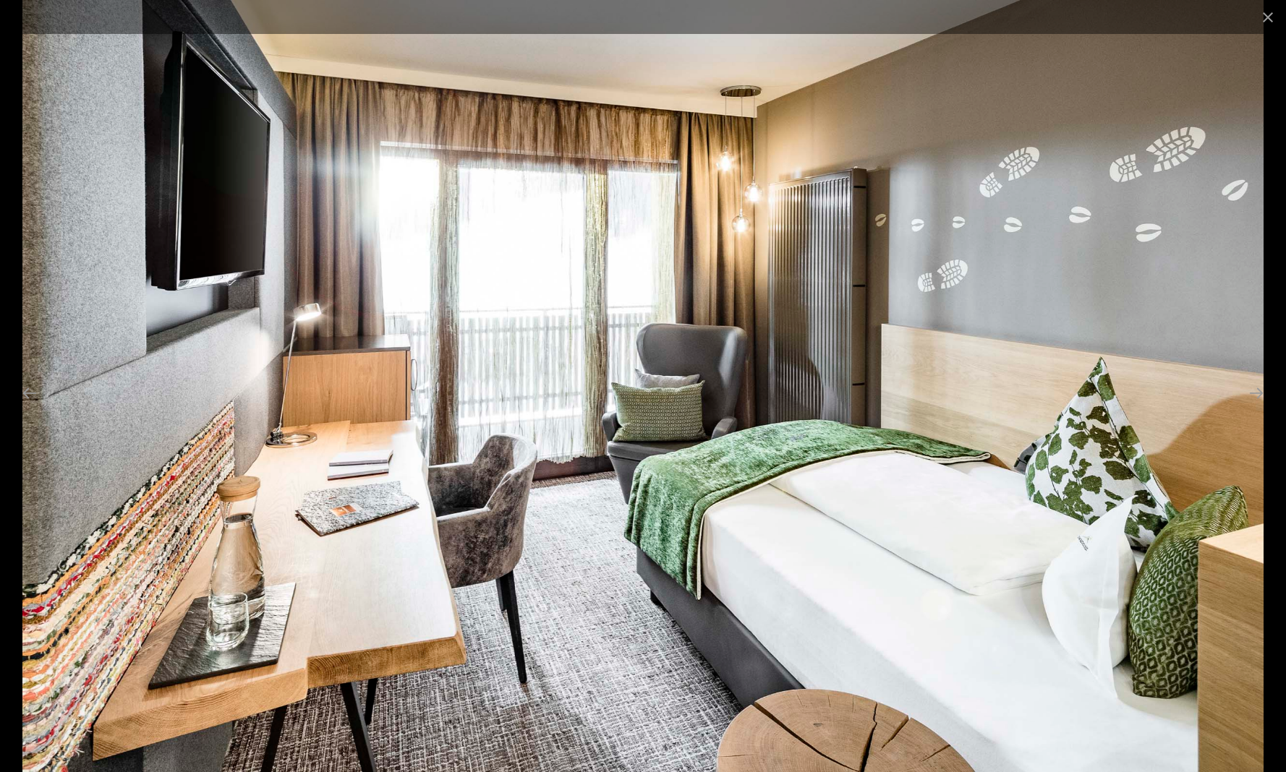
click at [1188, 448] on img at bounding box center [642, 386] width 1240 height 772
drag, startPoint x: 1241, startPoint y: 461, endPoint x: 1224, endPoint y: 305, distance: 156.5
click at [1240, 453] on img at bounding box center [642, 386] width 1240 height 772
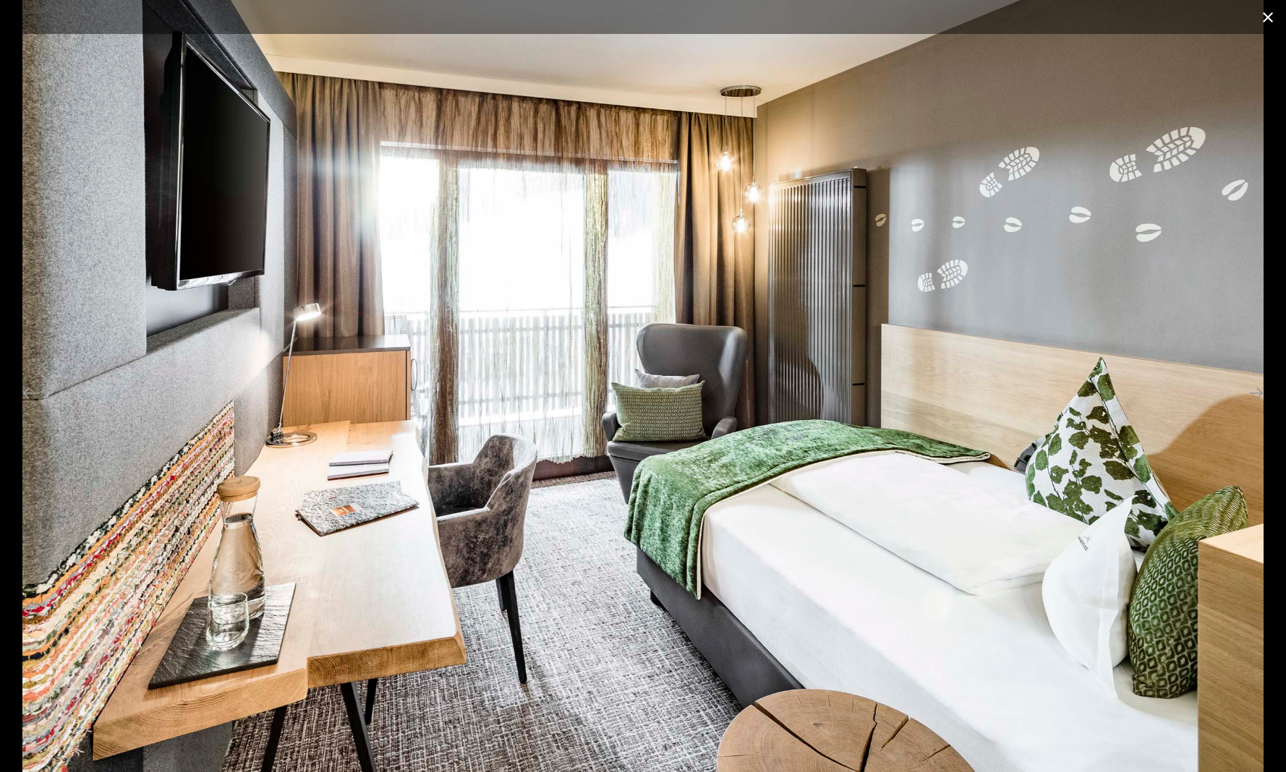
click at [1263, 20] on button "Close gallery" at bounding box center [1268, 17] width 36 height 34
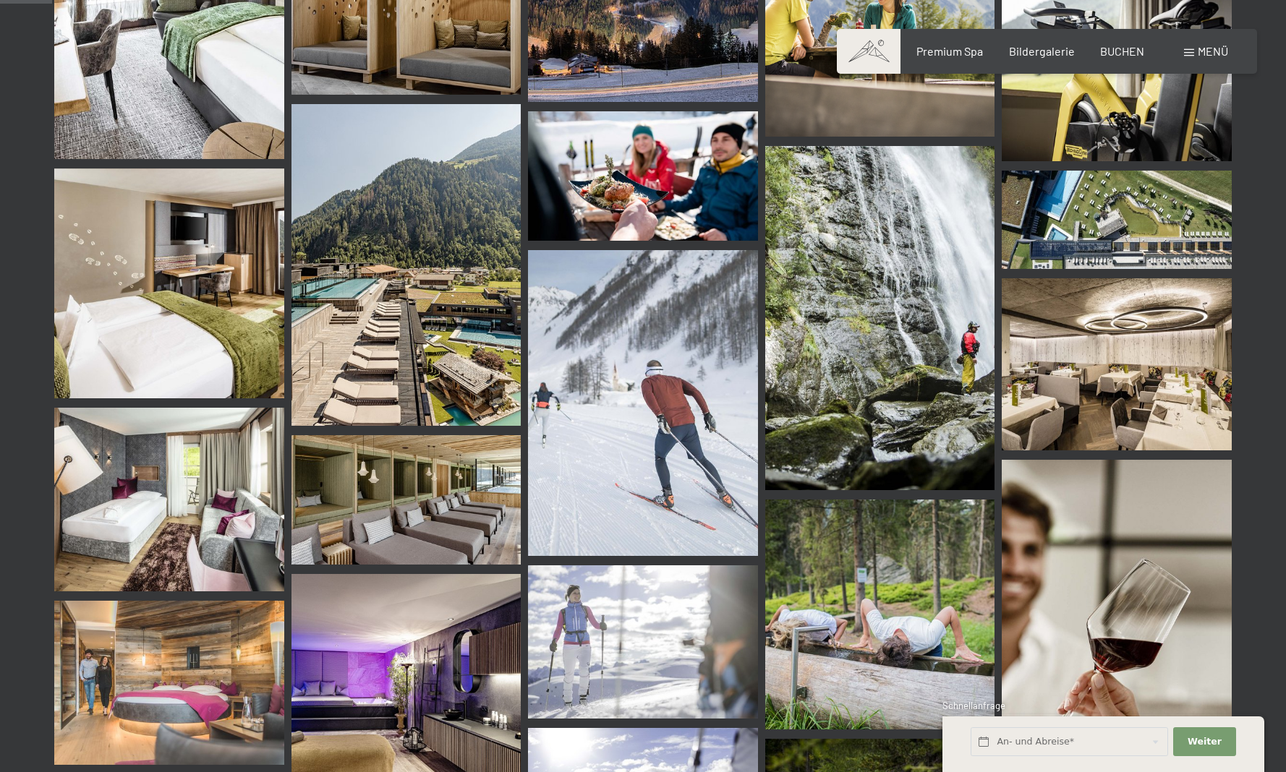
scroll to position [801, 0]
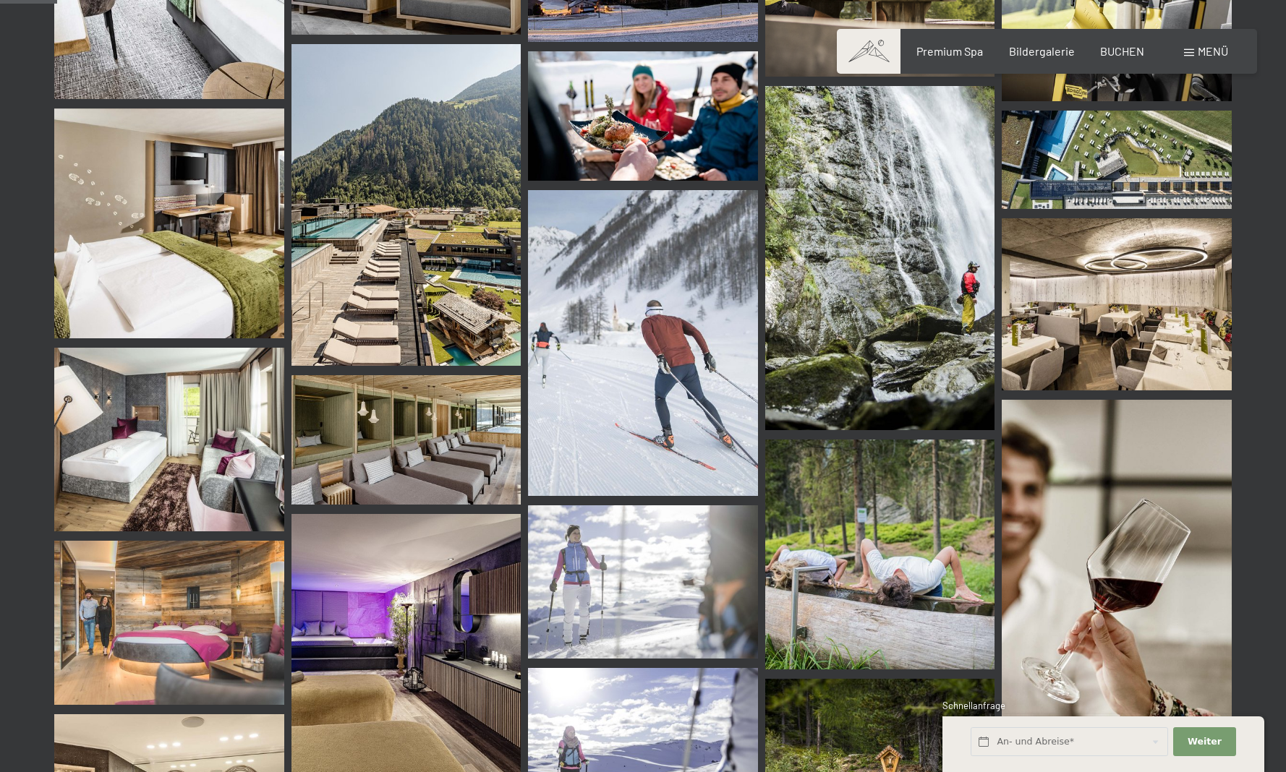
click at [1129, 307] on img at bounding box center [1117, 304] width 230 height 172
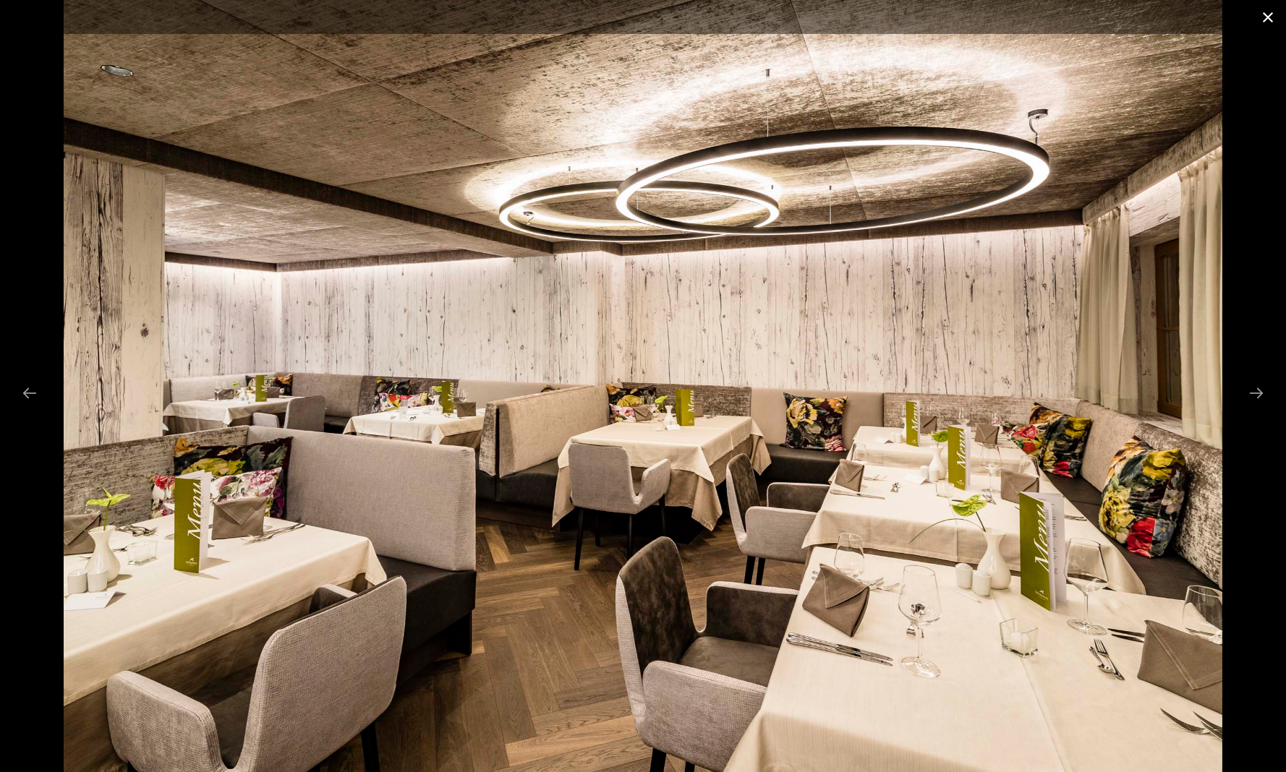
click at [1272, 16] on button "Close gallery" at bounding box center [1268, 17] width 36 height 34
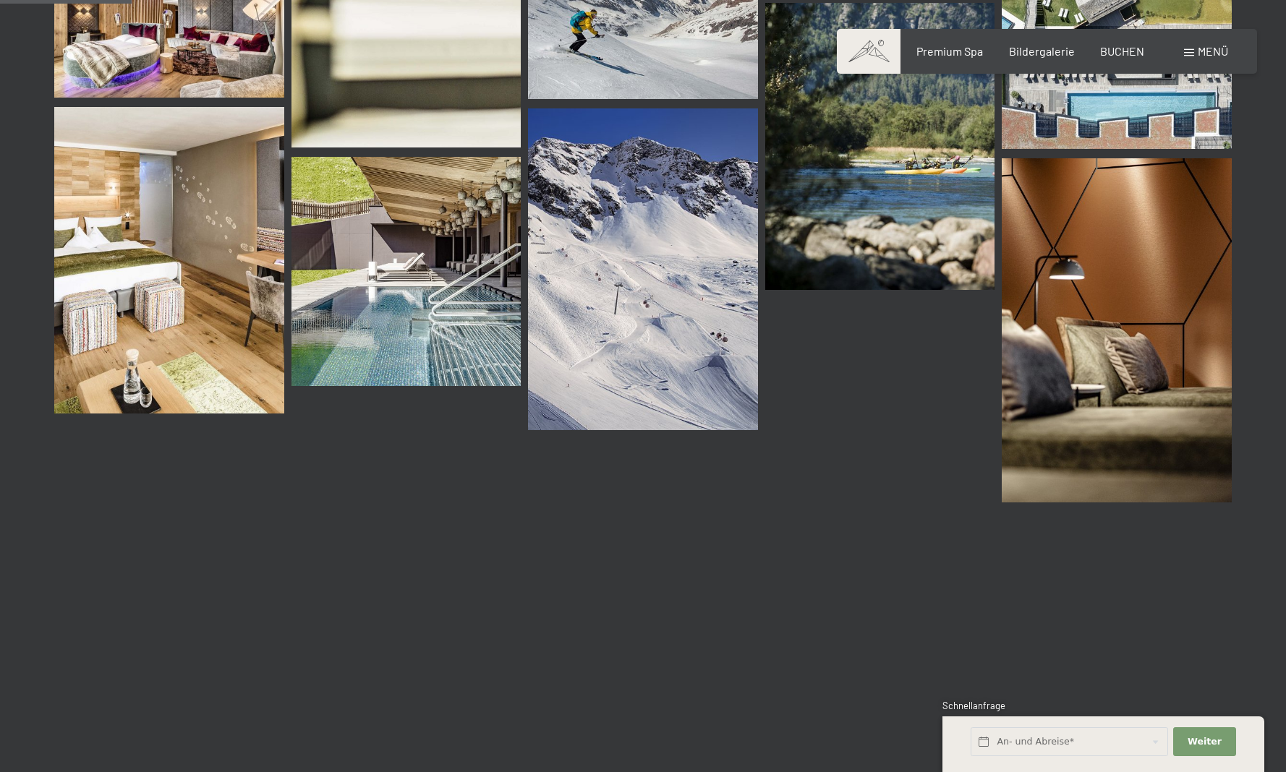
scroll to position [1843, 0]
